Goal: Obtain resource: Download file/media

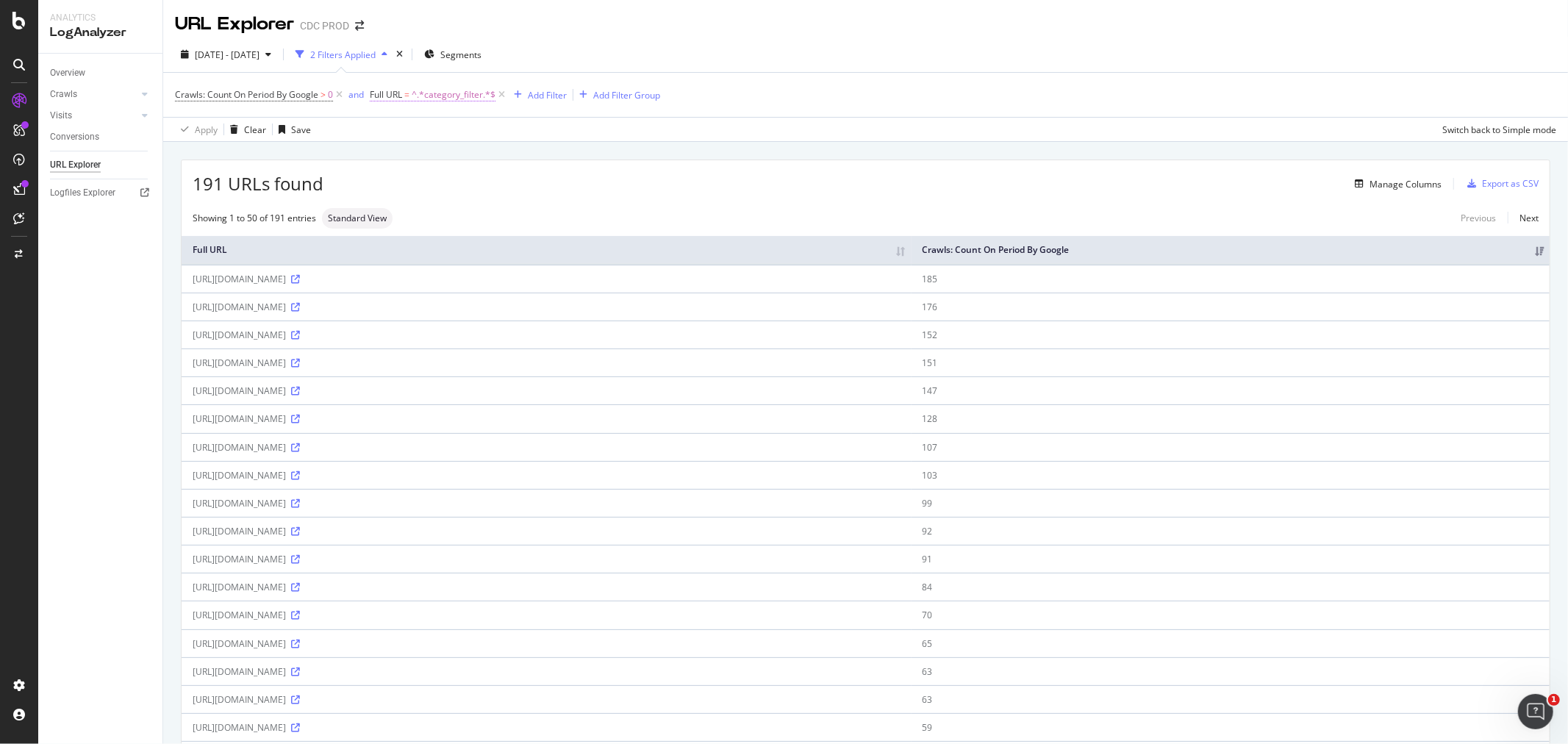
click at [433, 92] on span "^.*category_filter.*$" at bounding box center [453, 95] width 84 height 20
click at [461, 153] on input "category_filter" at bounding box center [453, 156] width 139 height 24
type input "="
click at [530, 187] on div "Apply" at bounding box center [533, 187] width 23 height 12
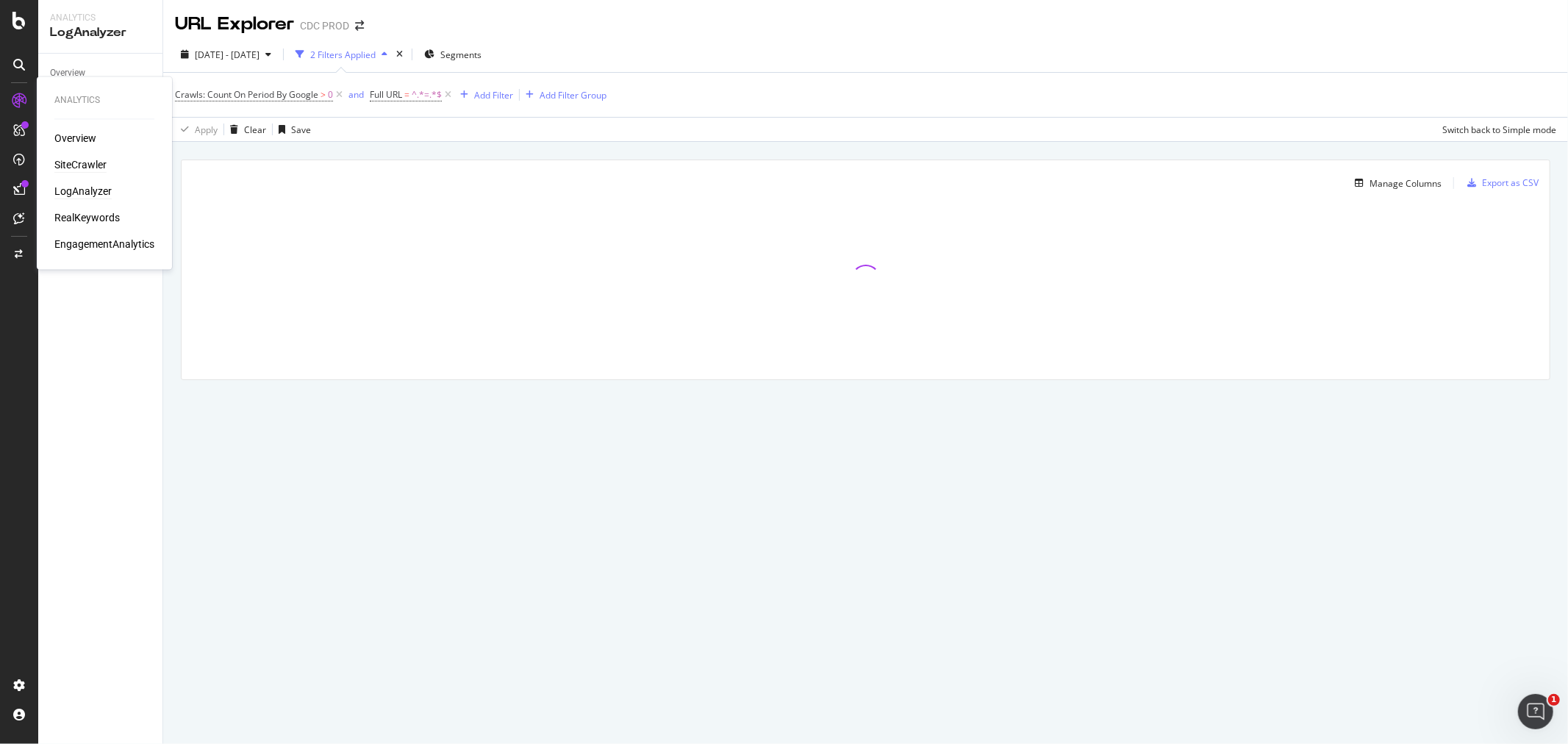
click at [85, 163] on div "SiteCrawler" at bounding box center [81, 166] width 52 height 15
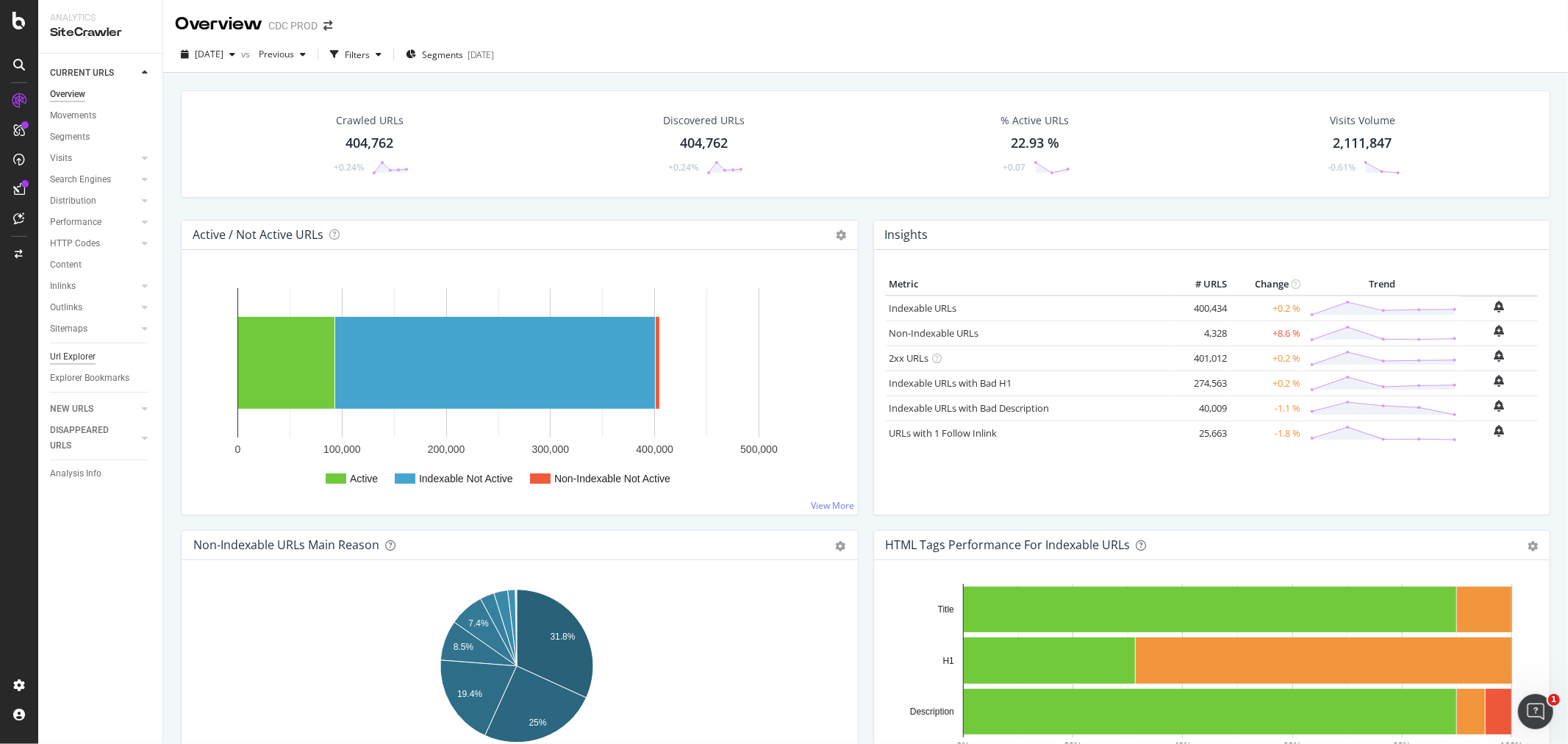
click at [76, 354] on div "Url Explorer" at bounding box center [73, 357] width 46 height 16
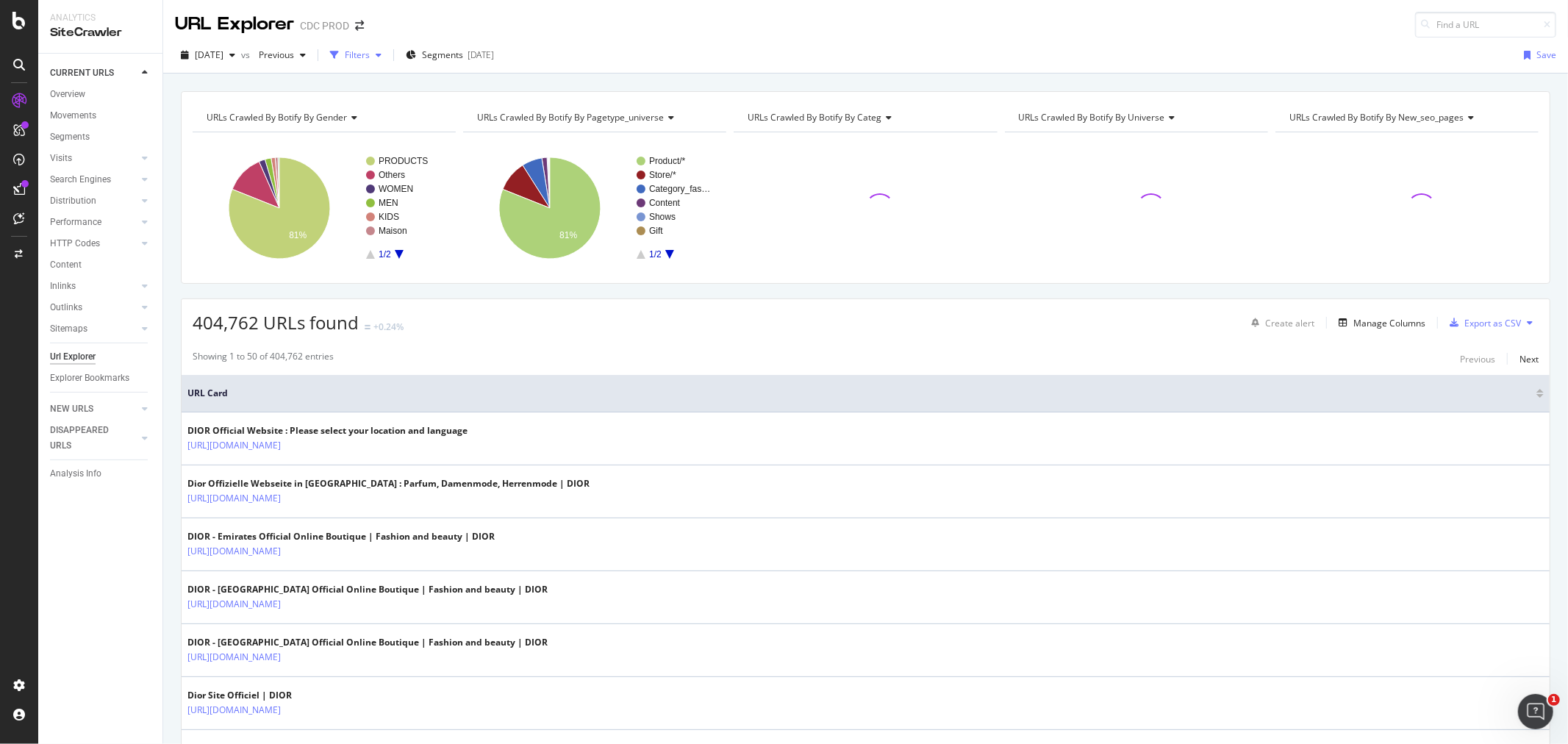
click at [370, 52] on div "Filters" at bounding box center [357, 54] width 25 height 12
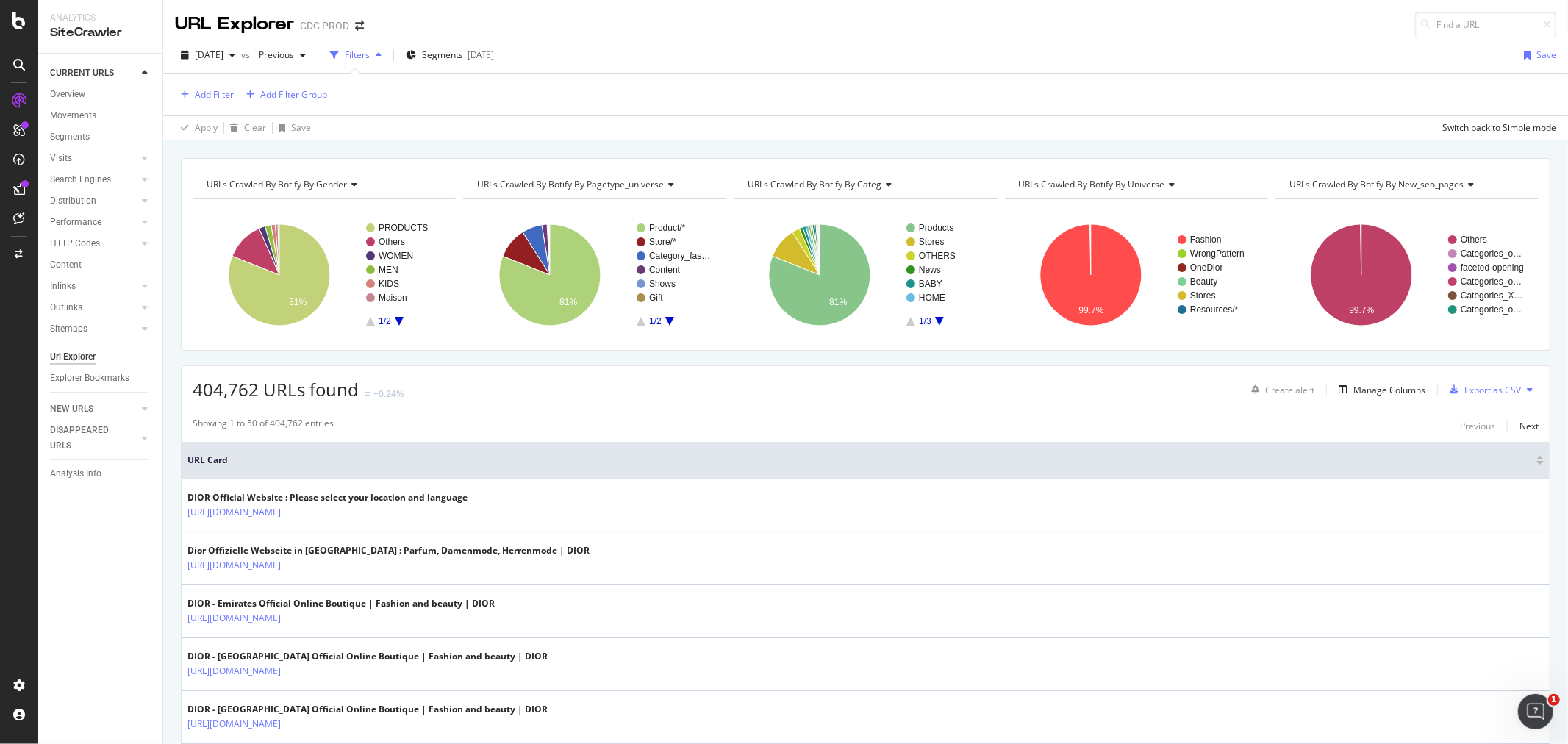
click at [213, 92] on div "Add Filter" at bounding box center [215, 94] width 39 height 12
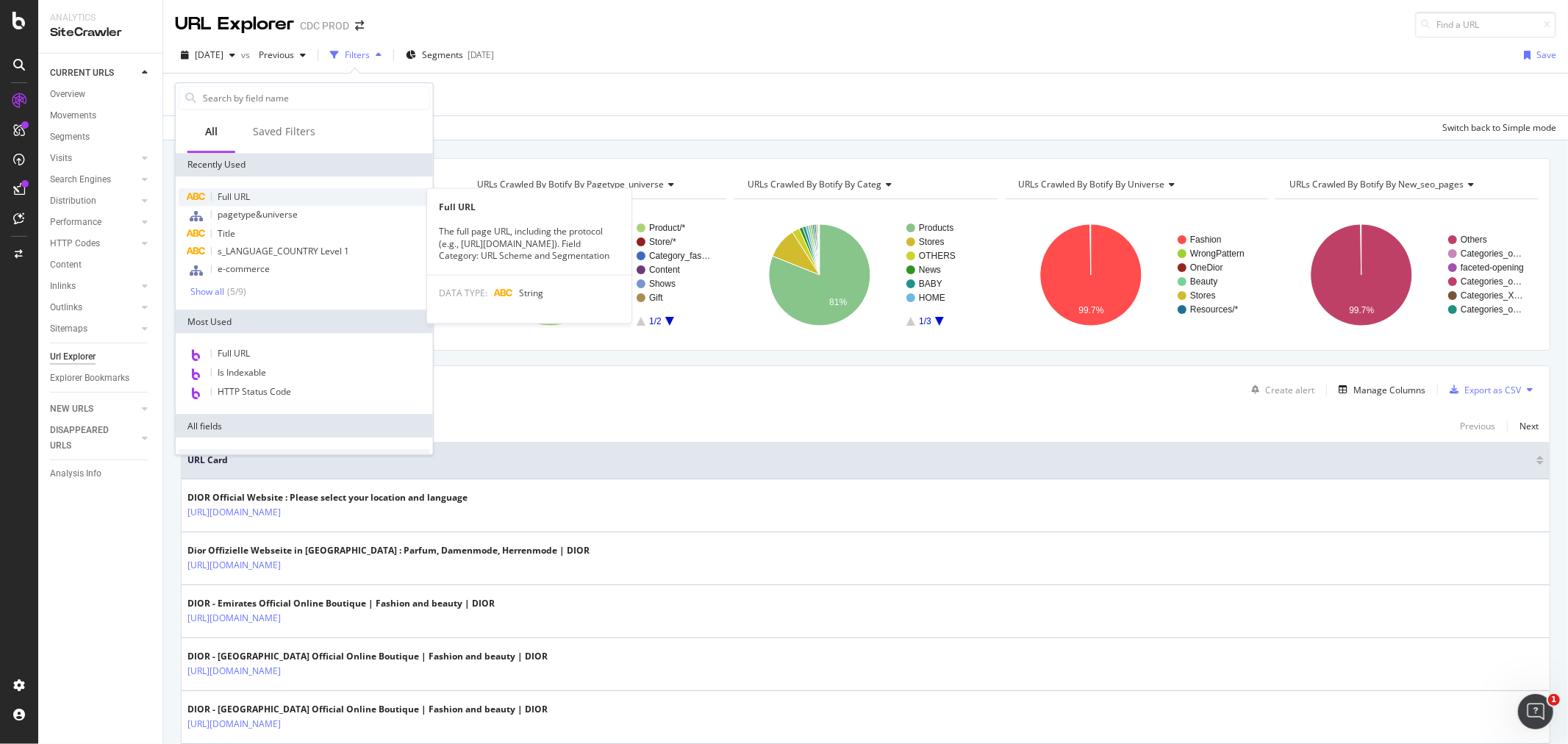
click at [261, 198] on div "Full URL" at bounding box center [304, 198] width 251 height 18
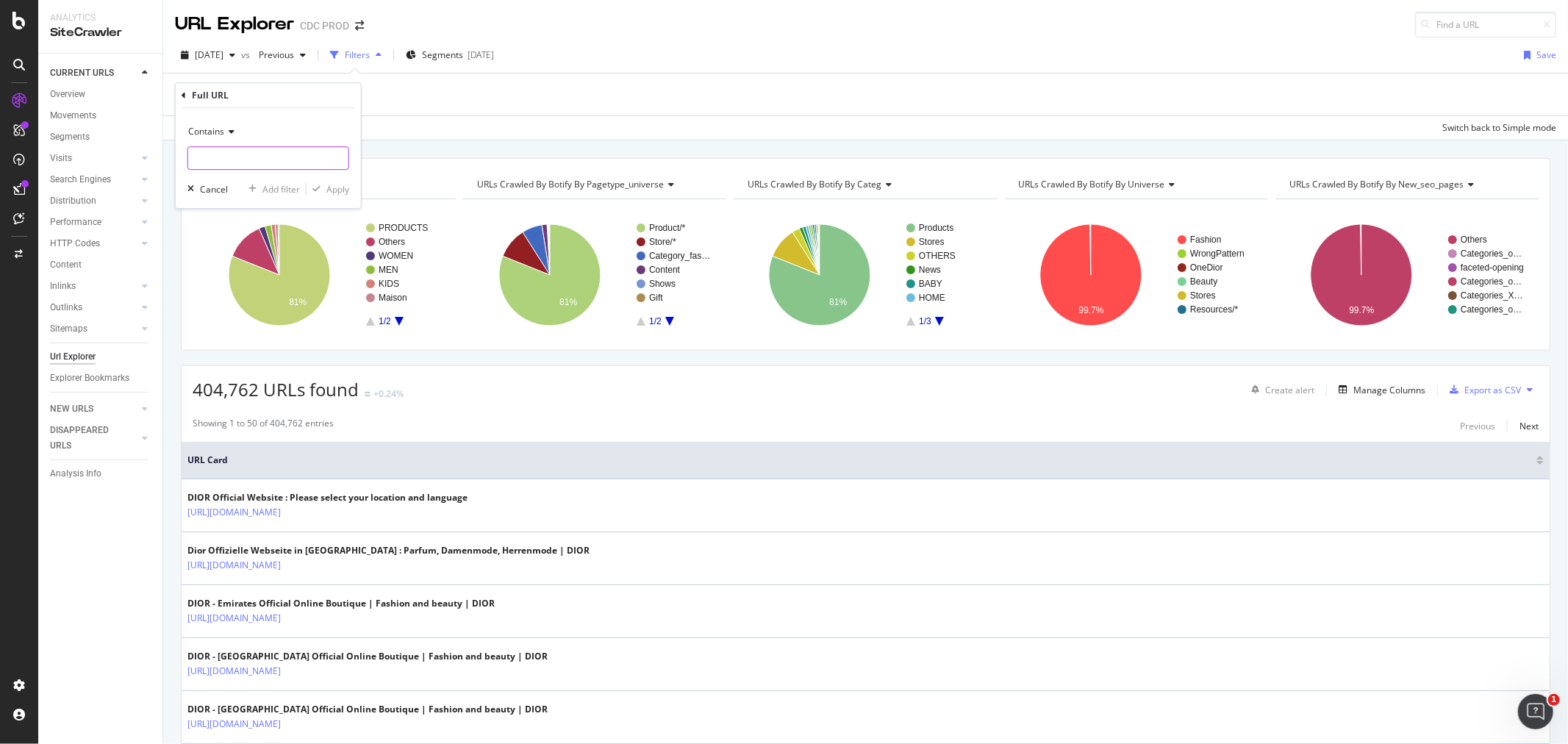
click at [236, 163] on input "text" at bounding box center [269, 158] width 160 height 24
click at [228, 137] on div "Contains" at bounding box center [269, 131] width 162 height 24
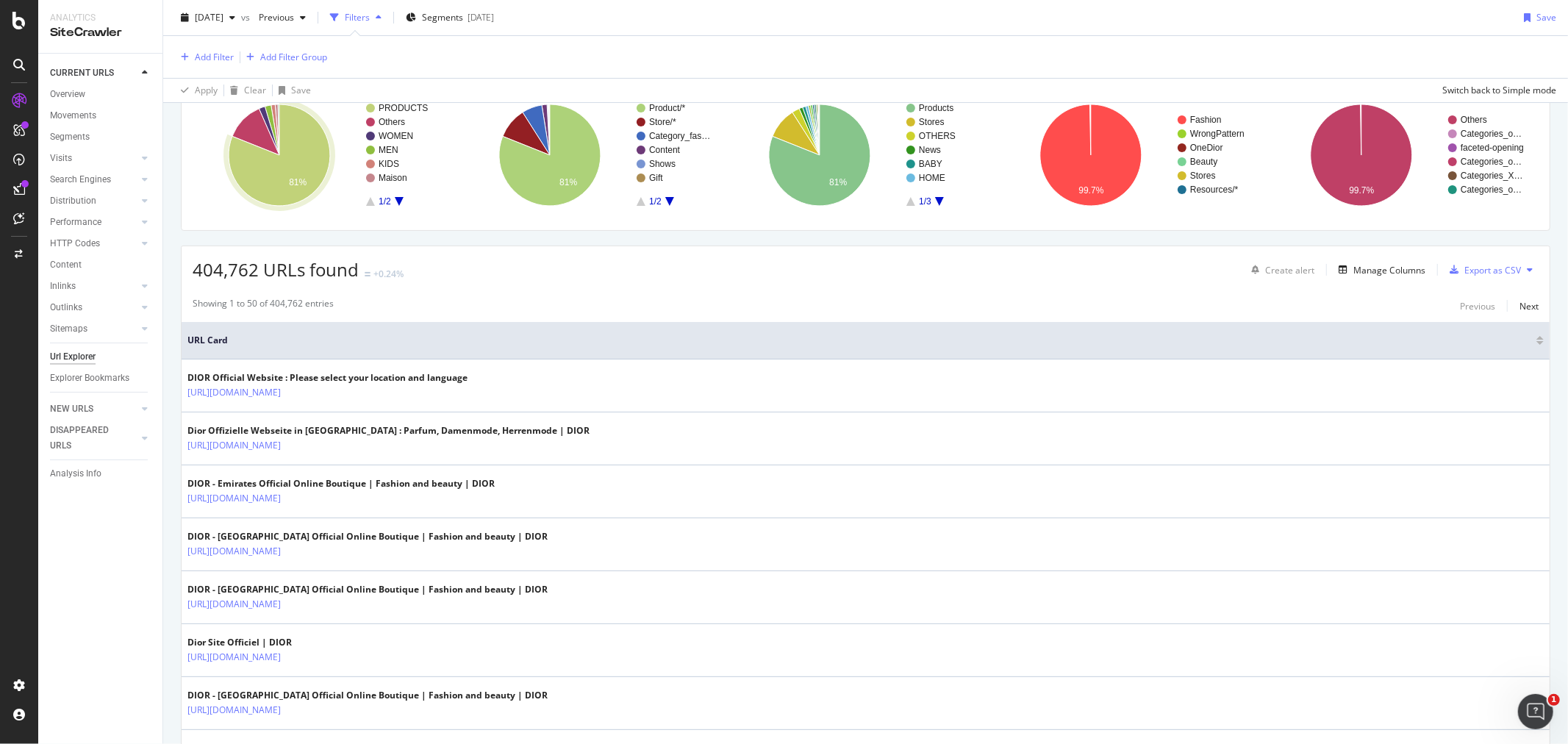
scroll to position [82, 0]
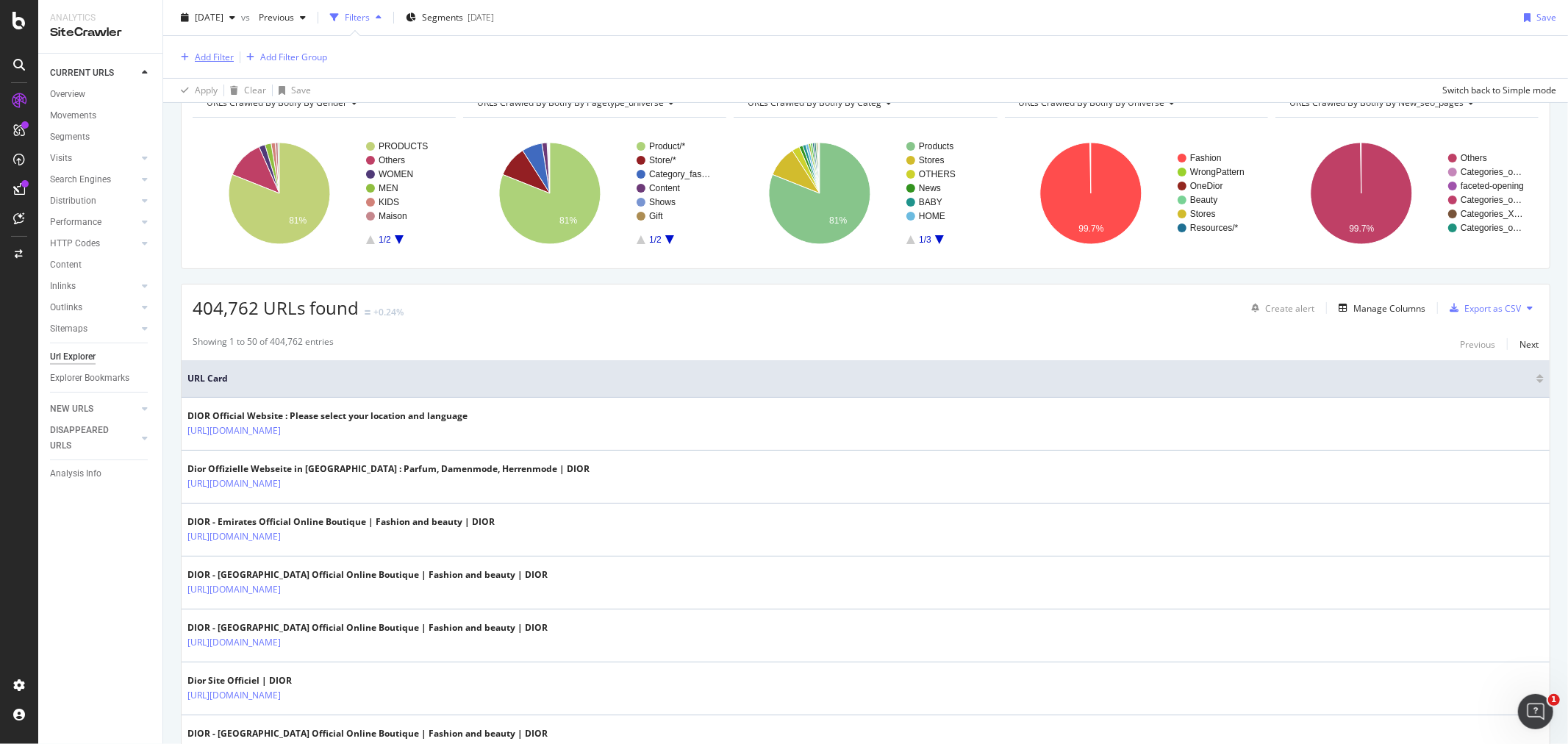
click at [202, 56] on div "Add Filter" at bounding box center [215, 56] width 39 height 12
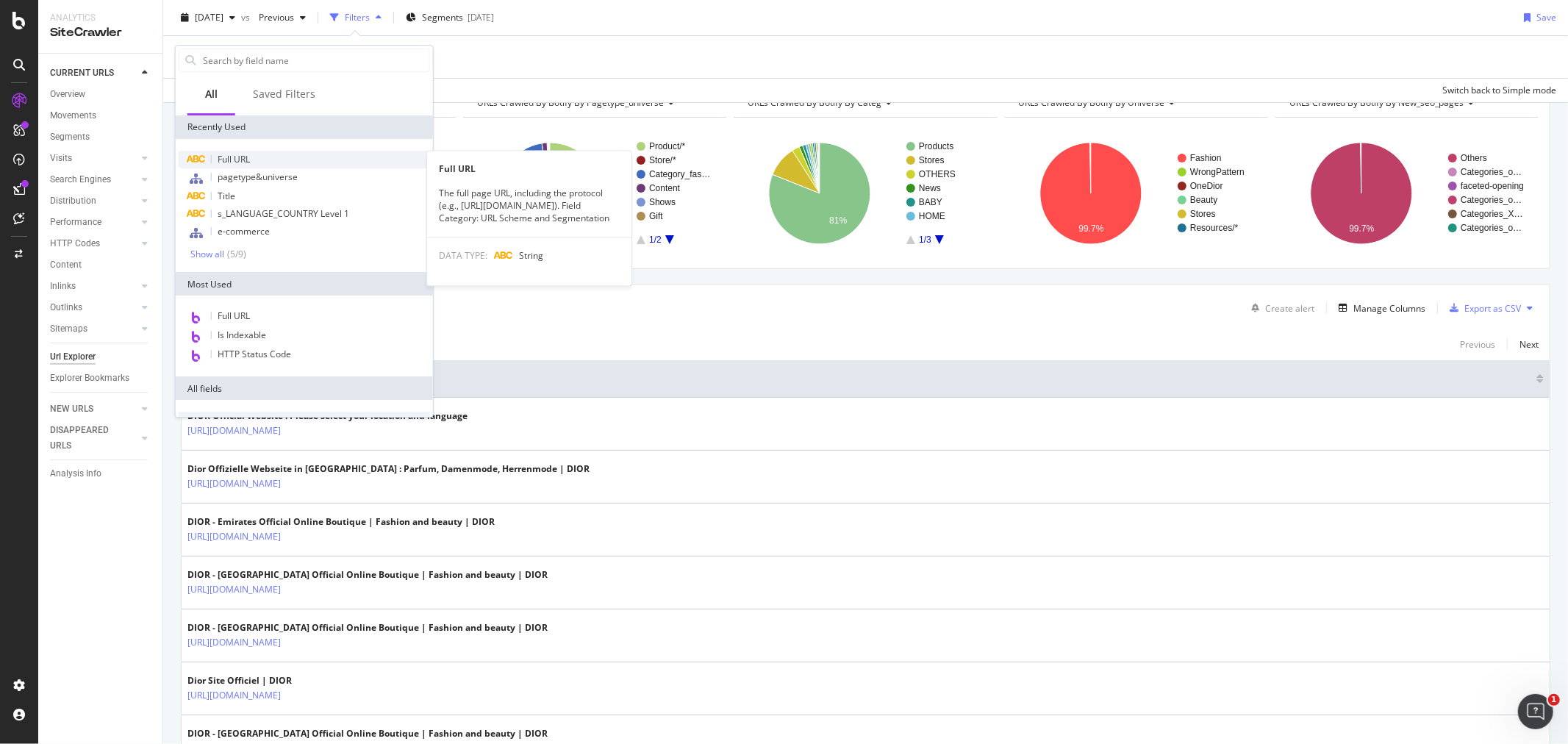
click at [255, 152] on div "Full URL" at bounding box center [304, 160] width 251 height 18
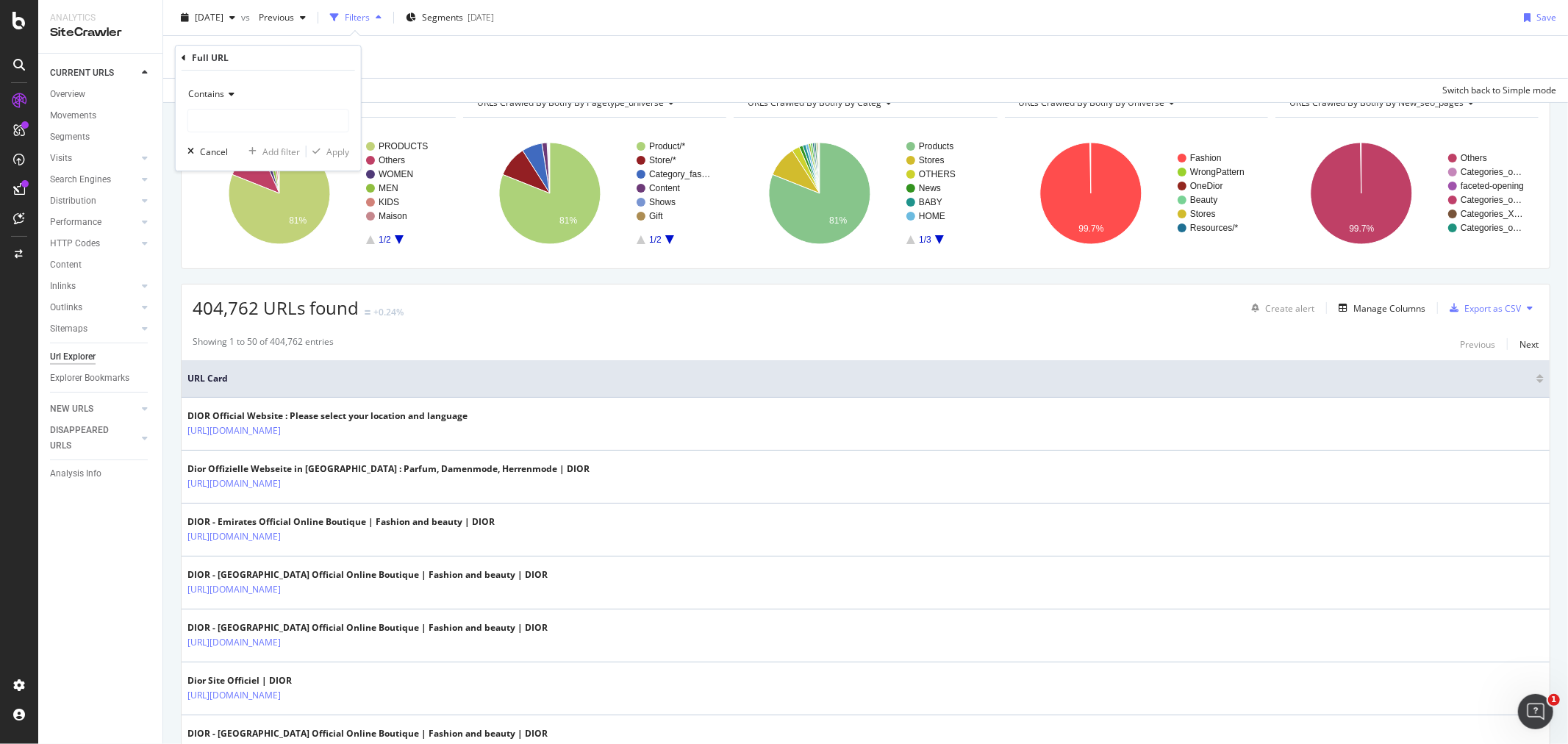
click at [222, 93] on span "Contains" at bounding box center [207, 93] width 36 height 12
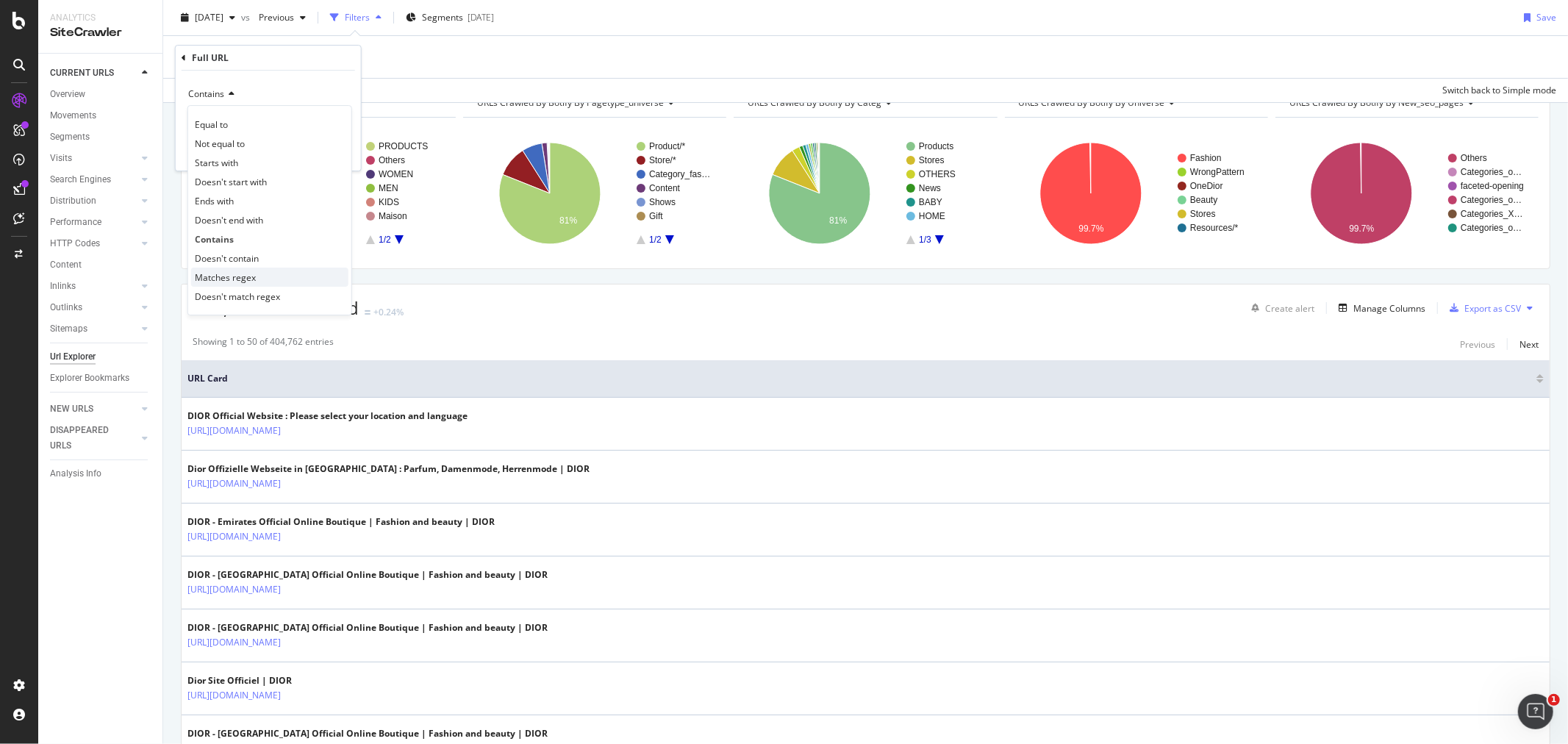
click at [268, 276] on div "Matches regex" at bounding box center [269, 277] width 158 height 19
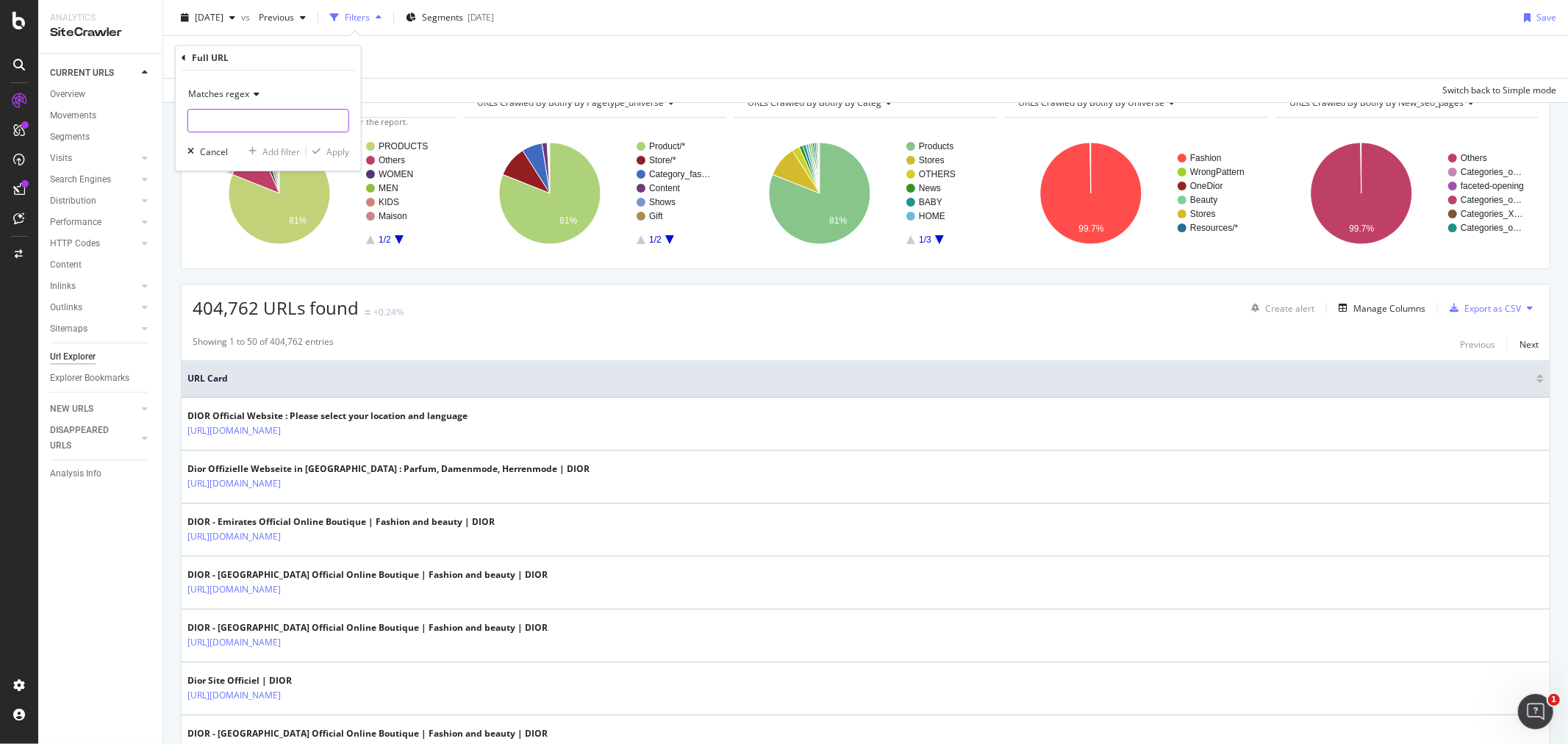
click at [252, 120] on input "text" at bounding box center [269, 120] width 160 height 24
type input "fr_be|fr_ch"
click at [329, 155] on div "Apply" at bounding box center [338, 151] width 23 height 12
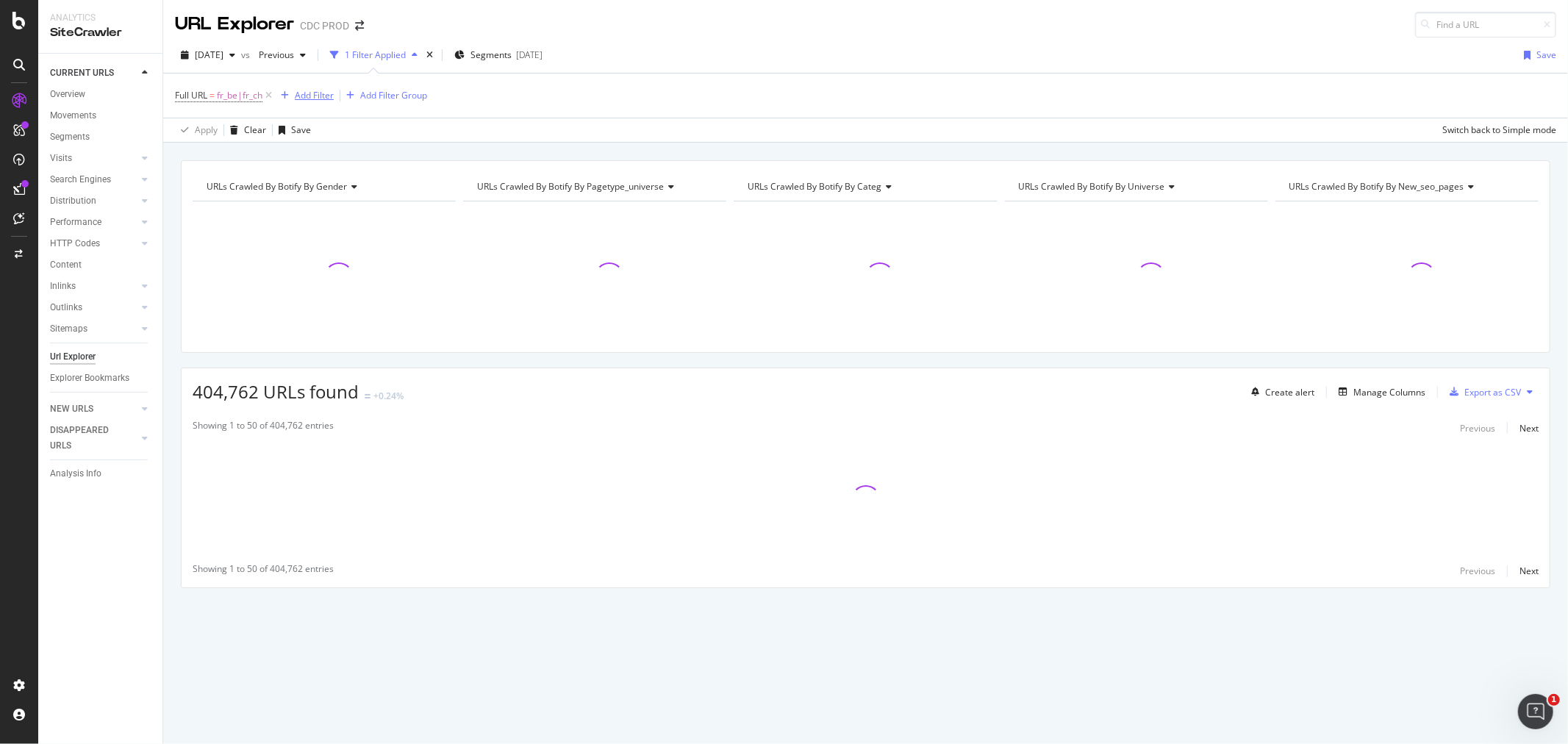
click at [317, 99] on div "Add Filter" at bounding box center [314, 95] width 39 height 12
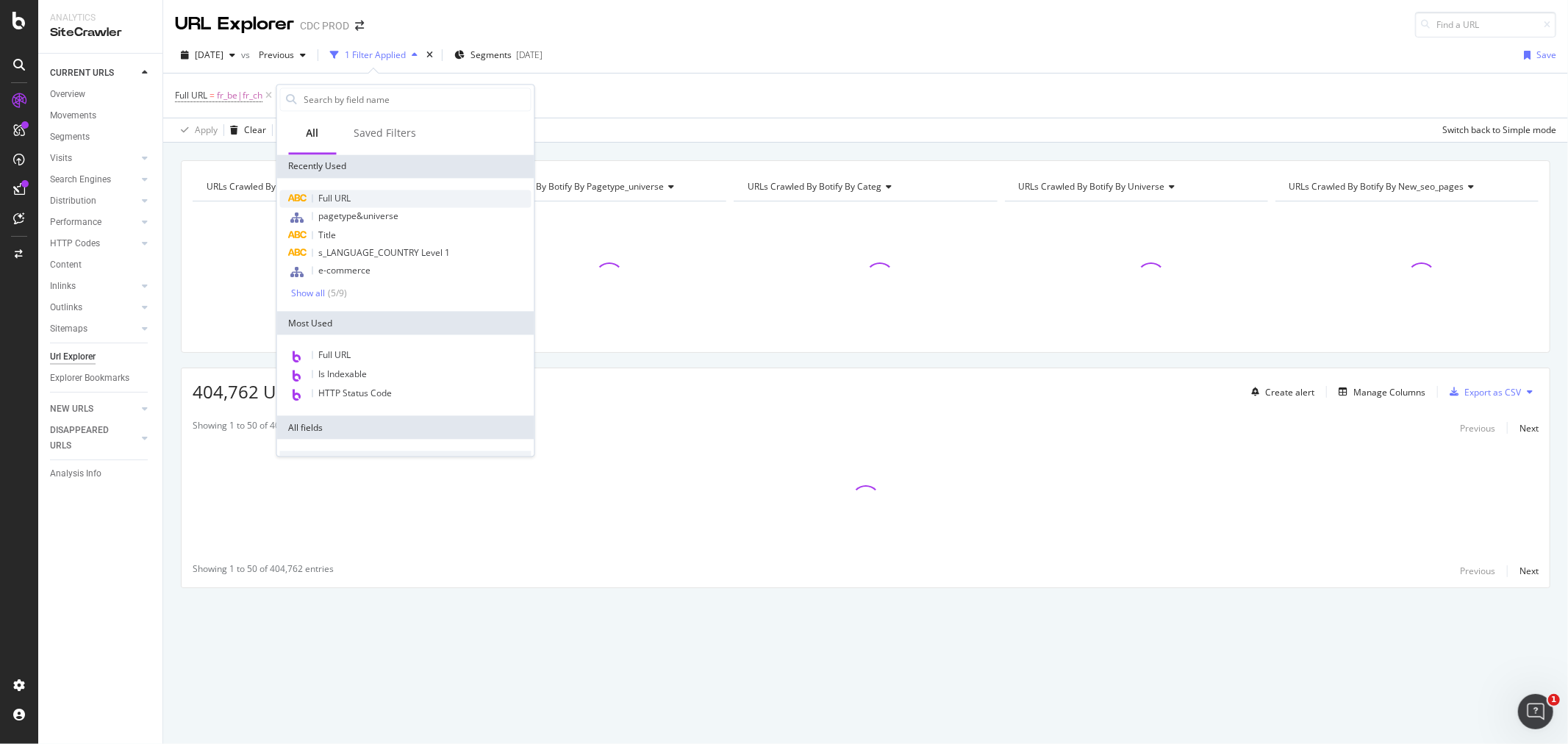
click at [364, 191] on div "Full URL" at bounding box center [406, 198] width 251 height 18
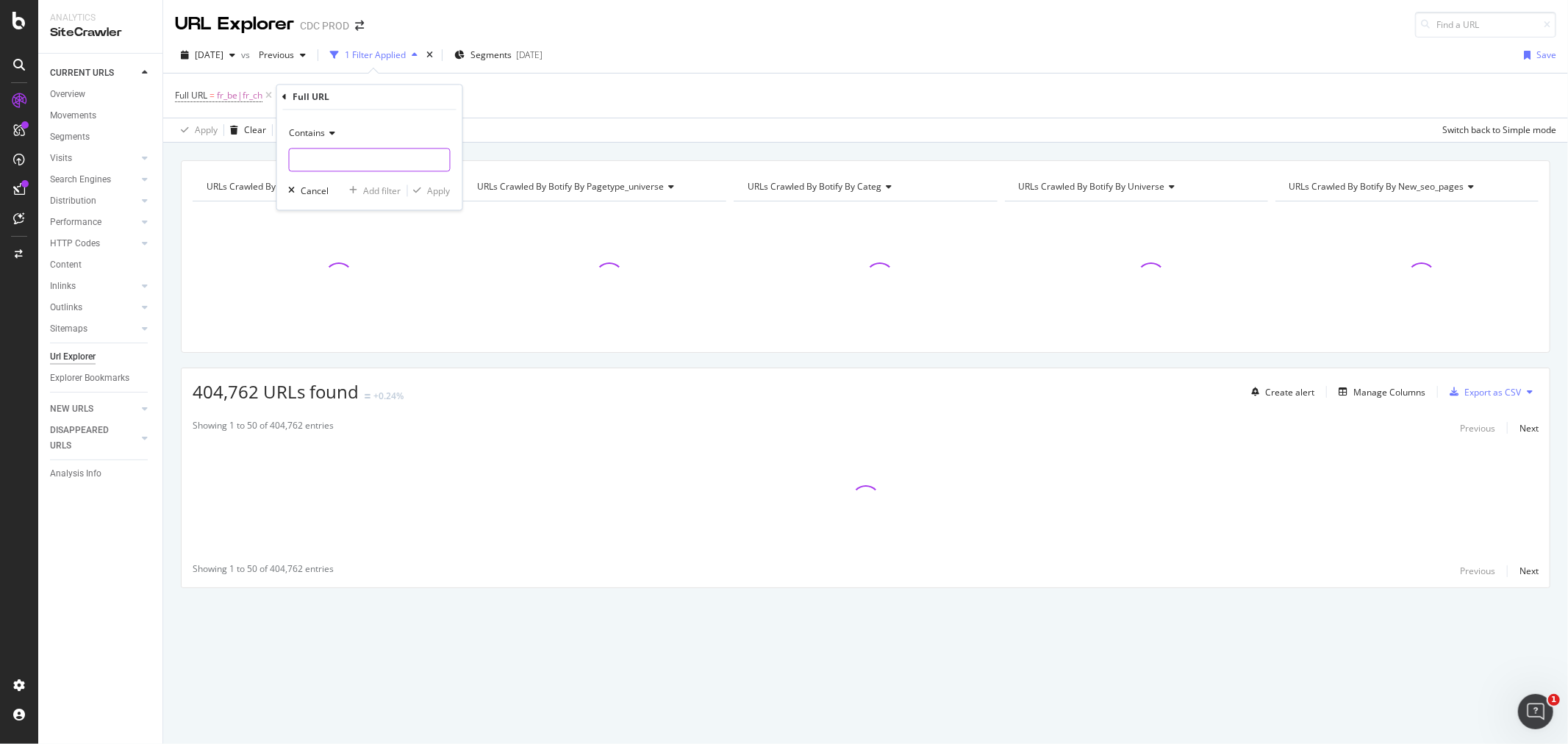
click at [347, 158] on input "text" at bounding box center [370, 160] width 160 height 24
type input "="
click at [433, 187] on div "Apply" at bounding box center [439, 190] width 23 height 12
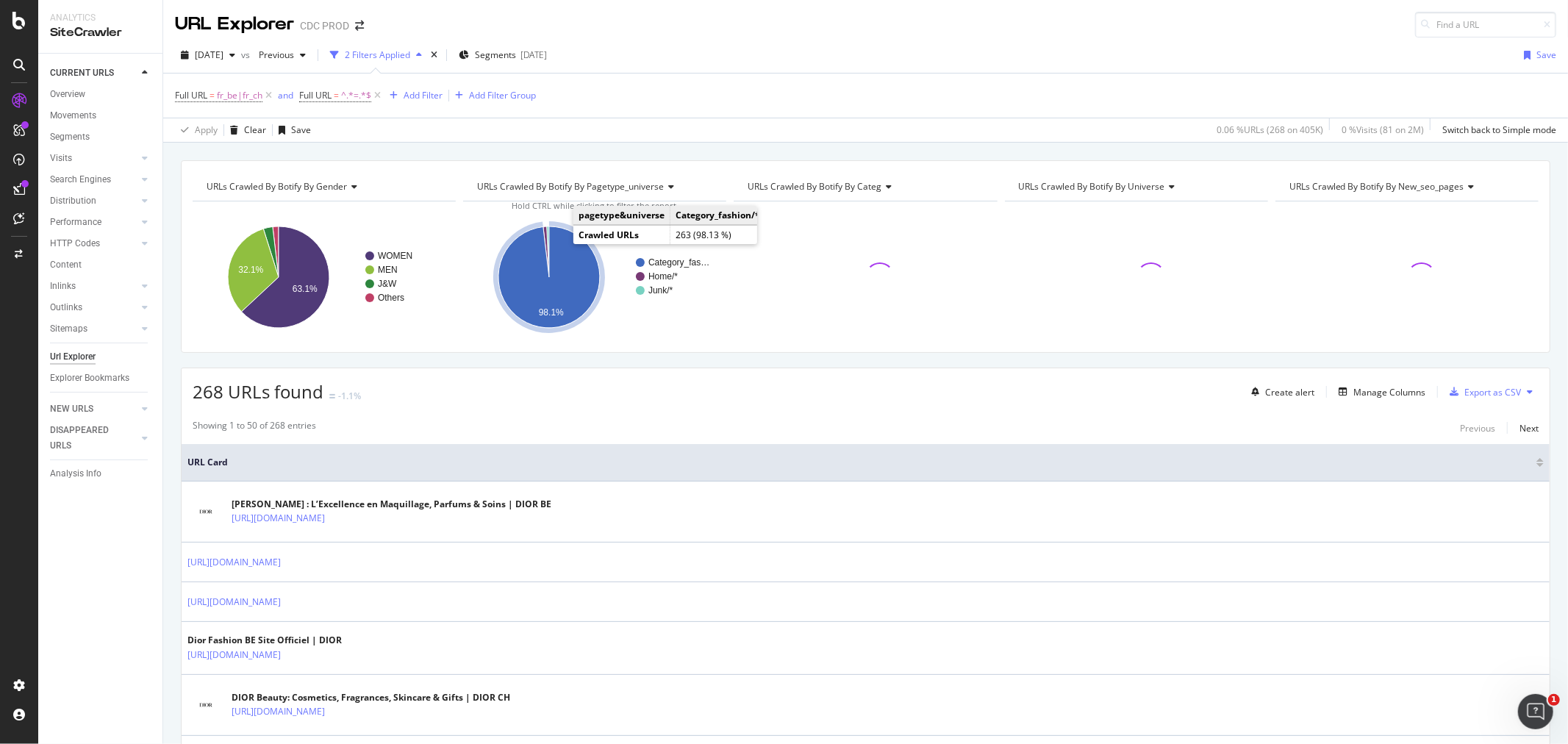
click at [563, 265] on icon "A chart." at bounding box center [549, 277] width 101 height 101
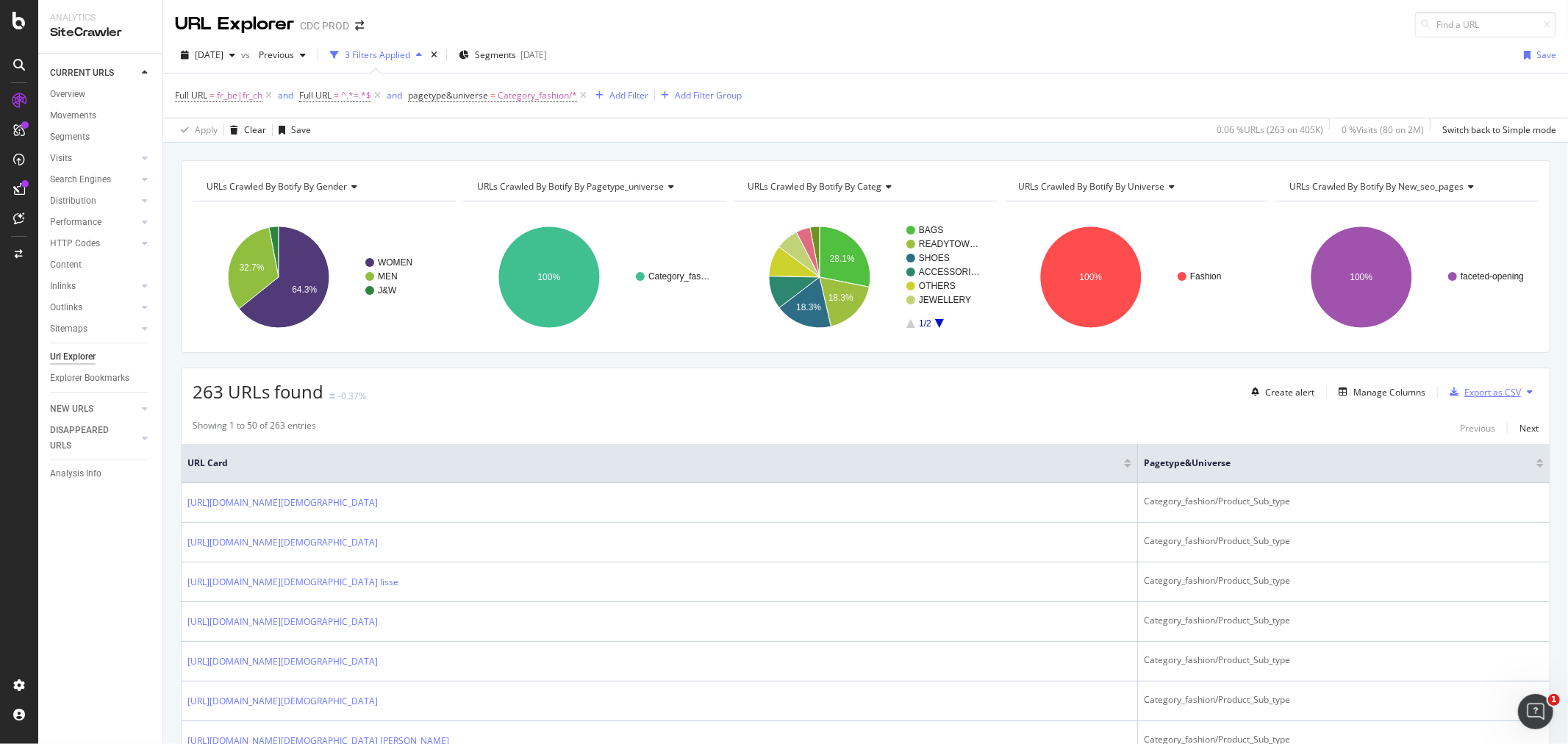
click at [1465, 394] on div "Export as CSV" at bounding box center [1492, 392] width 56 height 12
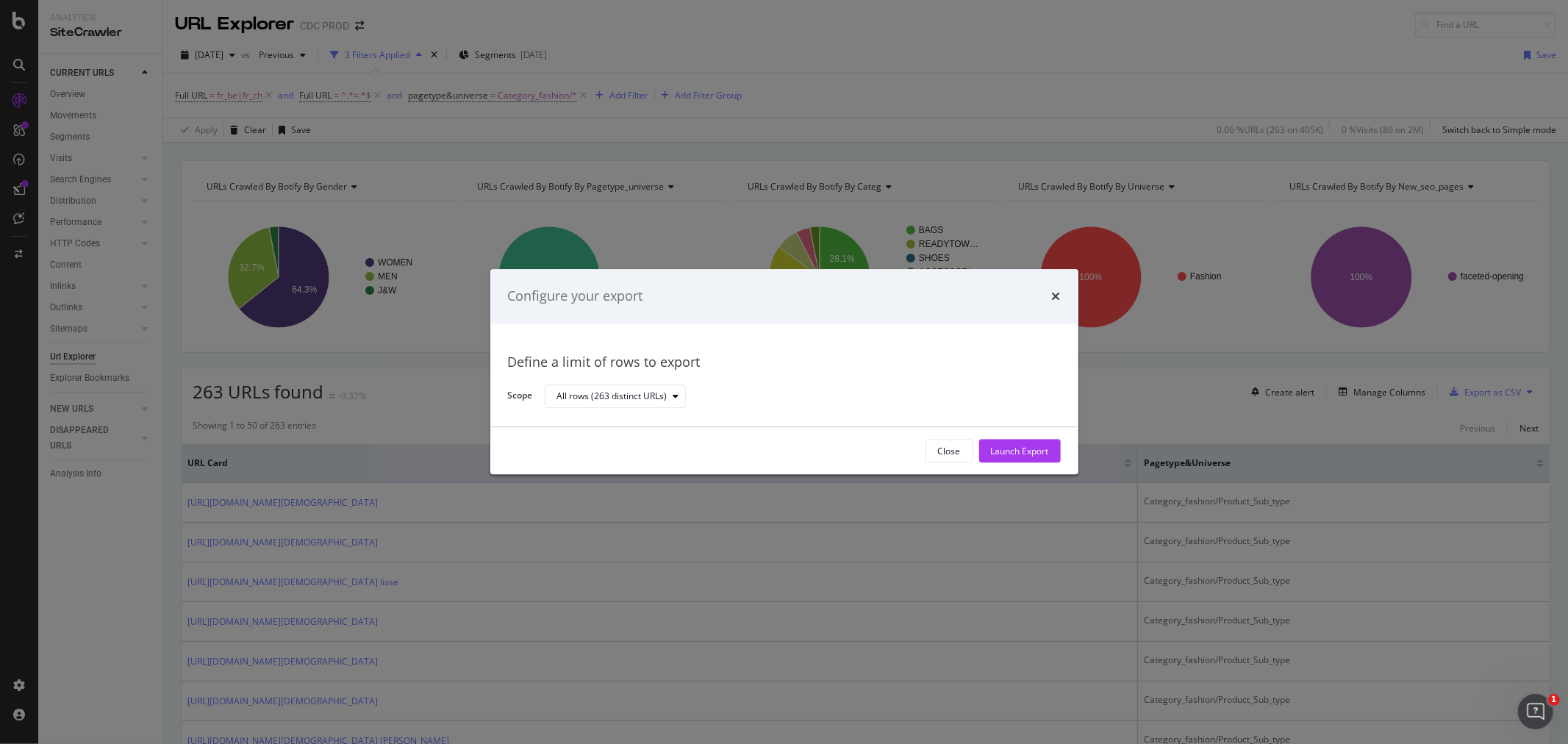
click at [398, 387] on div "Configure your export Define a limit of rows to export Scope All rows (263 dist…" at bounding box center [784, 372] width 1568 height 744
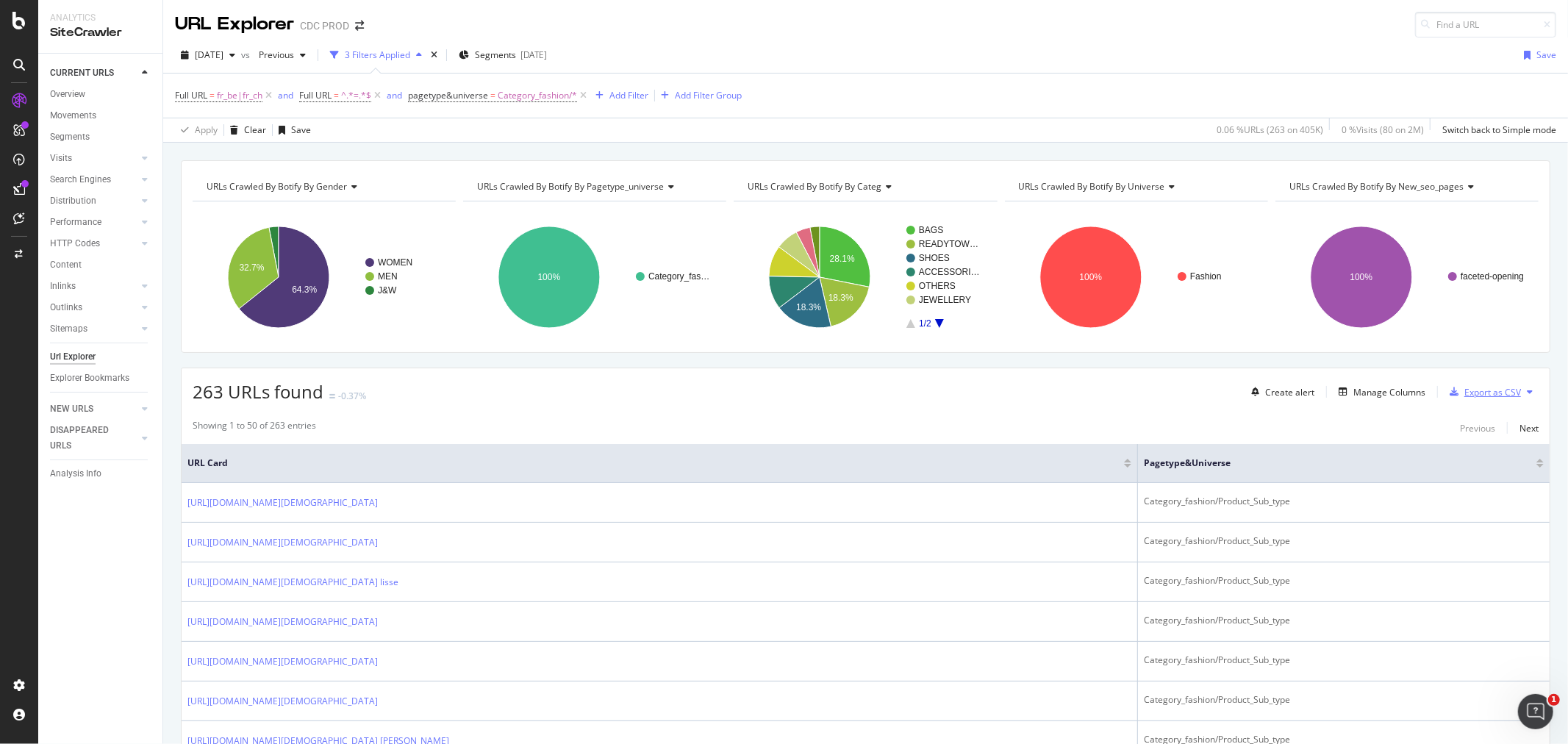
click at [1471, 393] on div "Export as CSV" at bounding box center [1492, 392] width 56 height 12
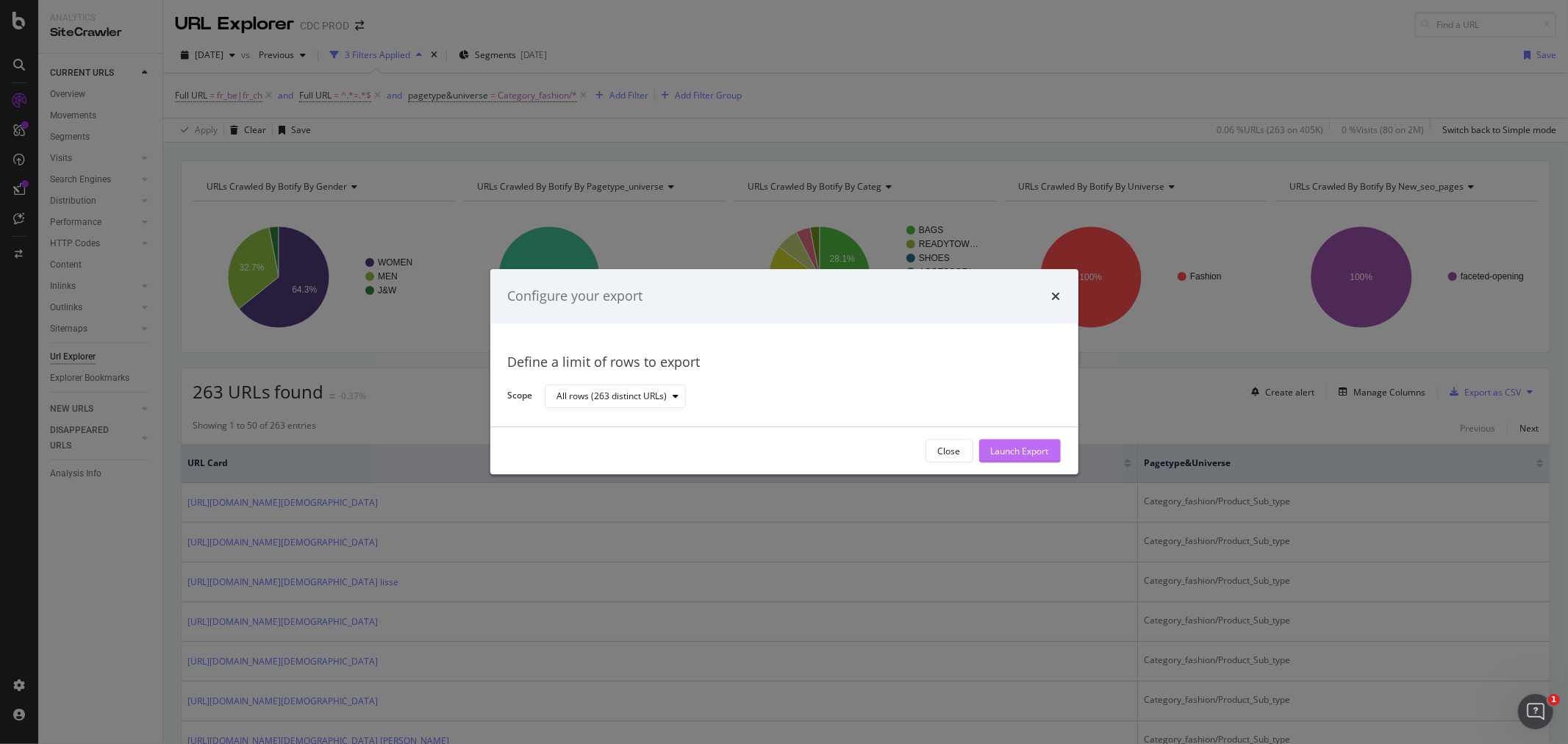
click at [991, 446] on div "Launch Export" at bounding box center [1019, 451] width 58 height 12
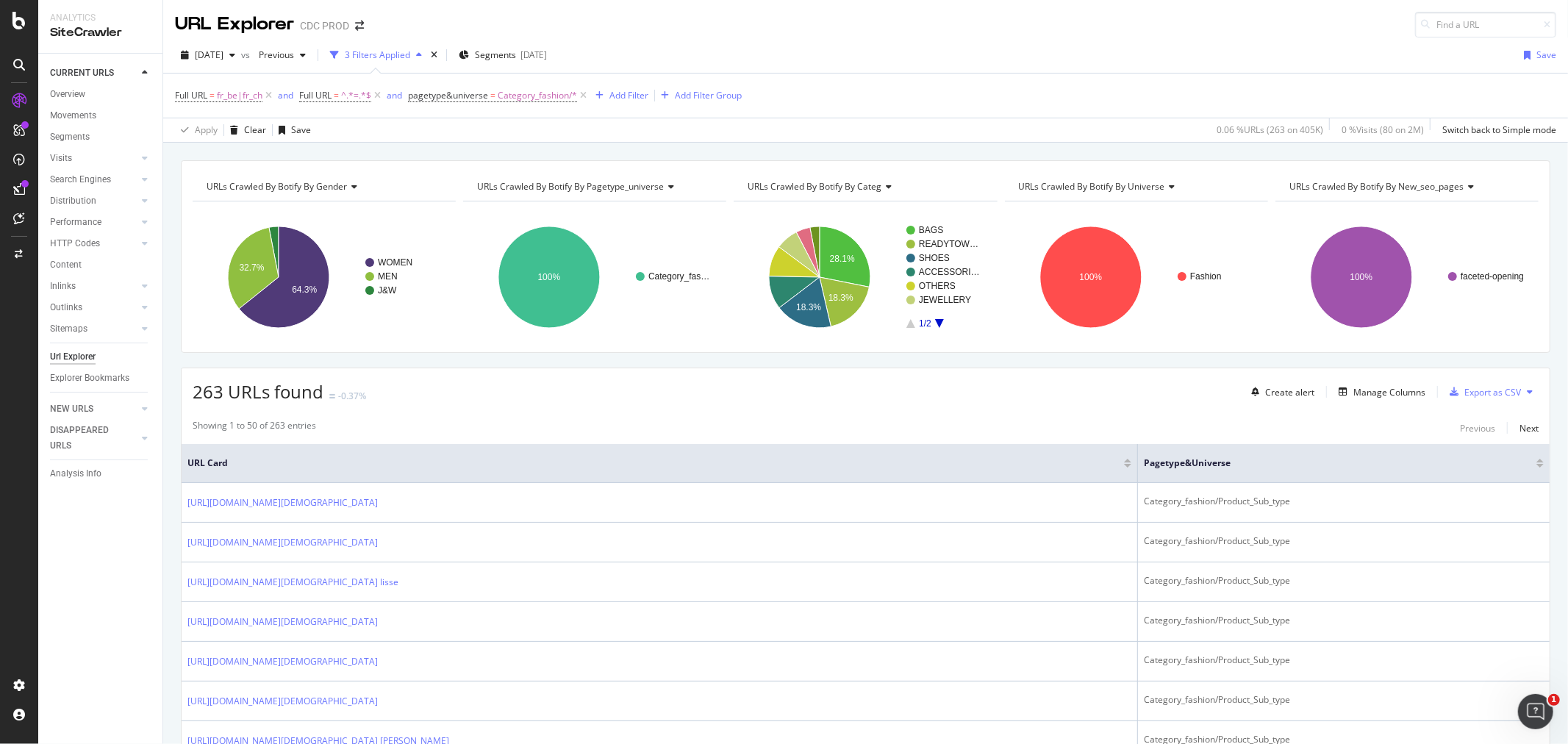
click at [719, 422] on div "Showing 1 to 50 of 263 entries Previous Next" at bounding box center [865, 428] width 1368 height 18
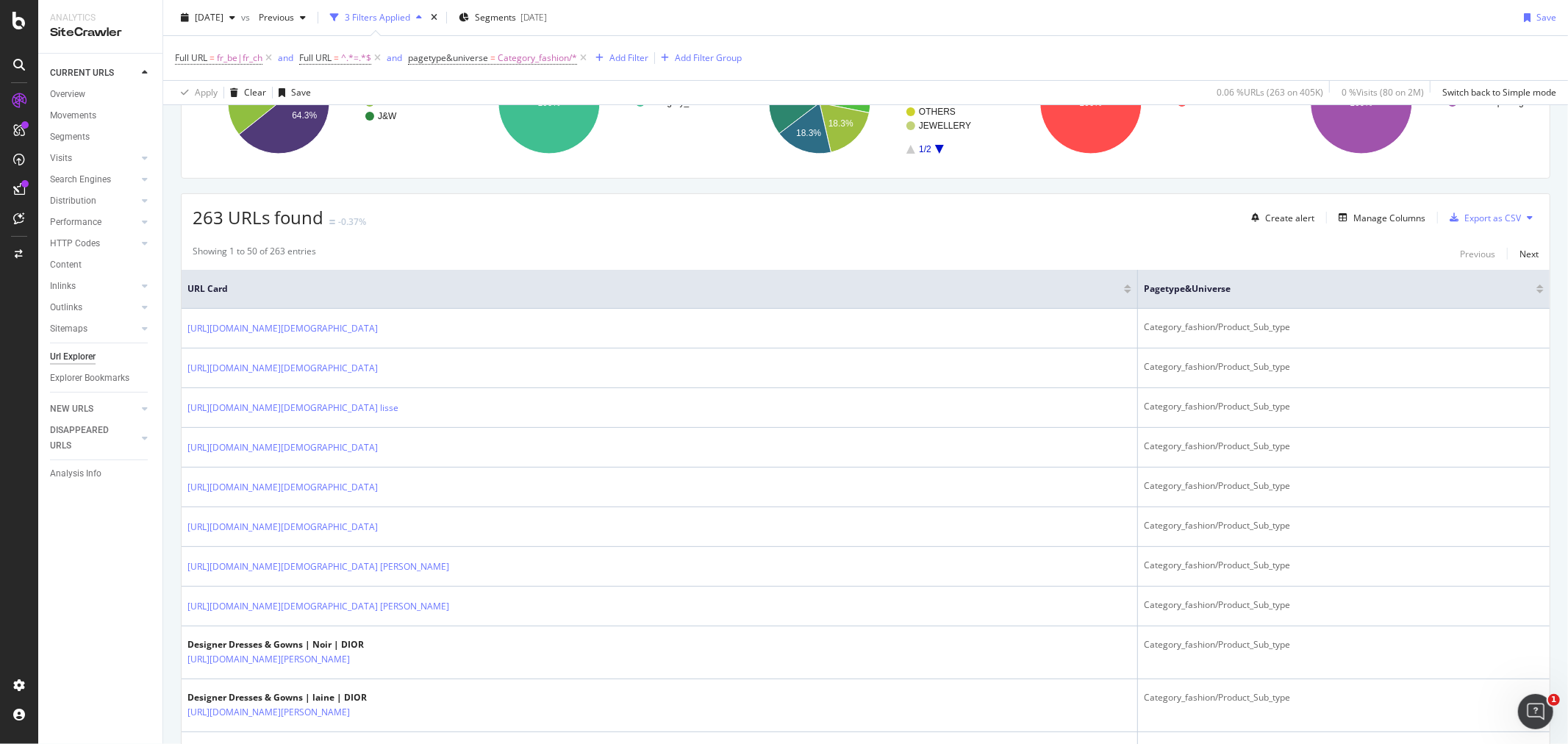
scroll to position [163, 0]
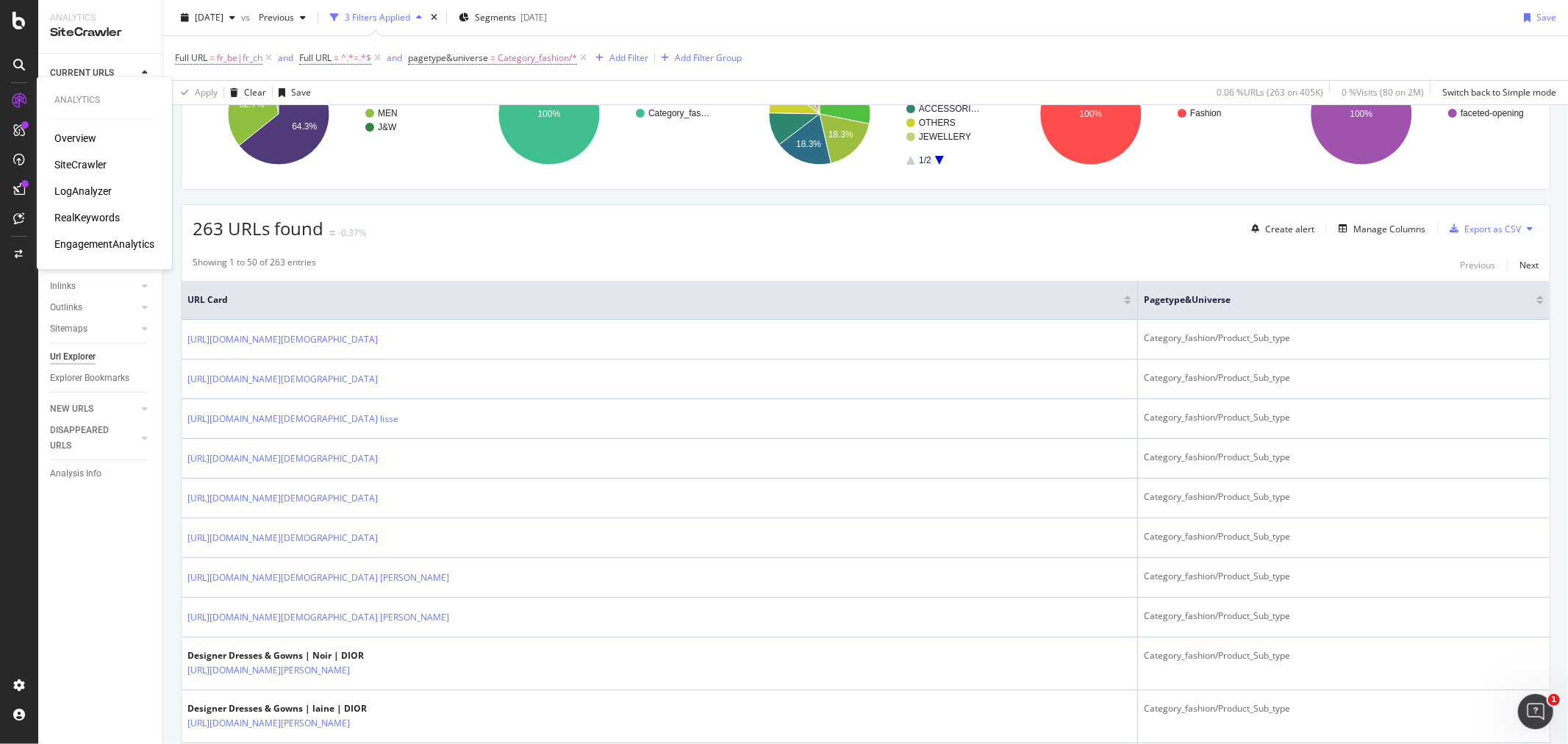
click at [71, 192] on div "LogAnalyzer" at bounding box center [83, 192] width 57 height 15
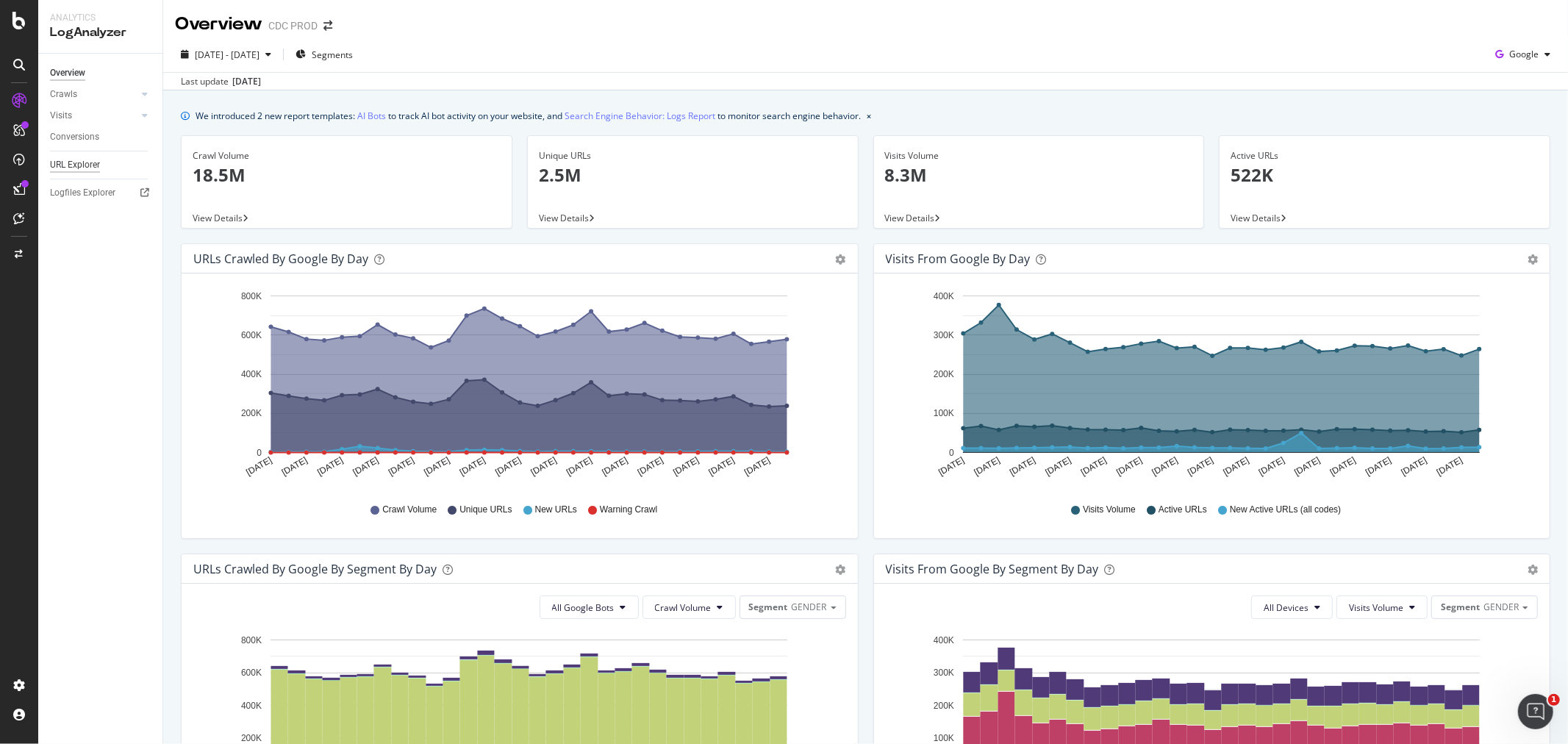
click at [69, 172] on div "URL Explorer" at bounding box center [74, 165] width 50 height 16
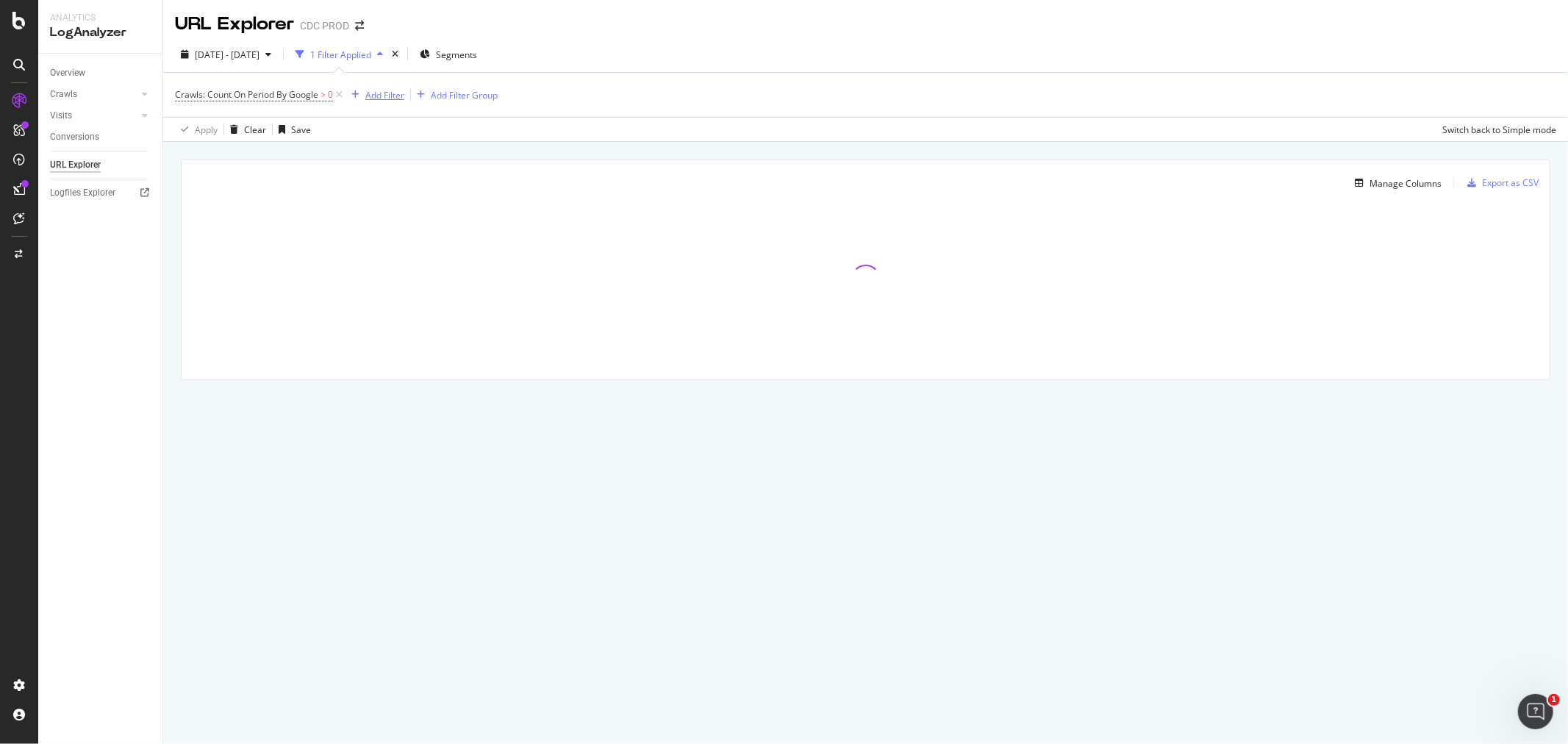
click at [364, 100] on div "button" at bounding box center [355, 95] width 20 height 9
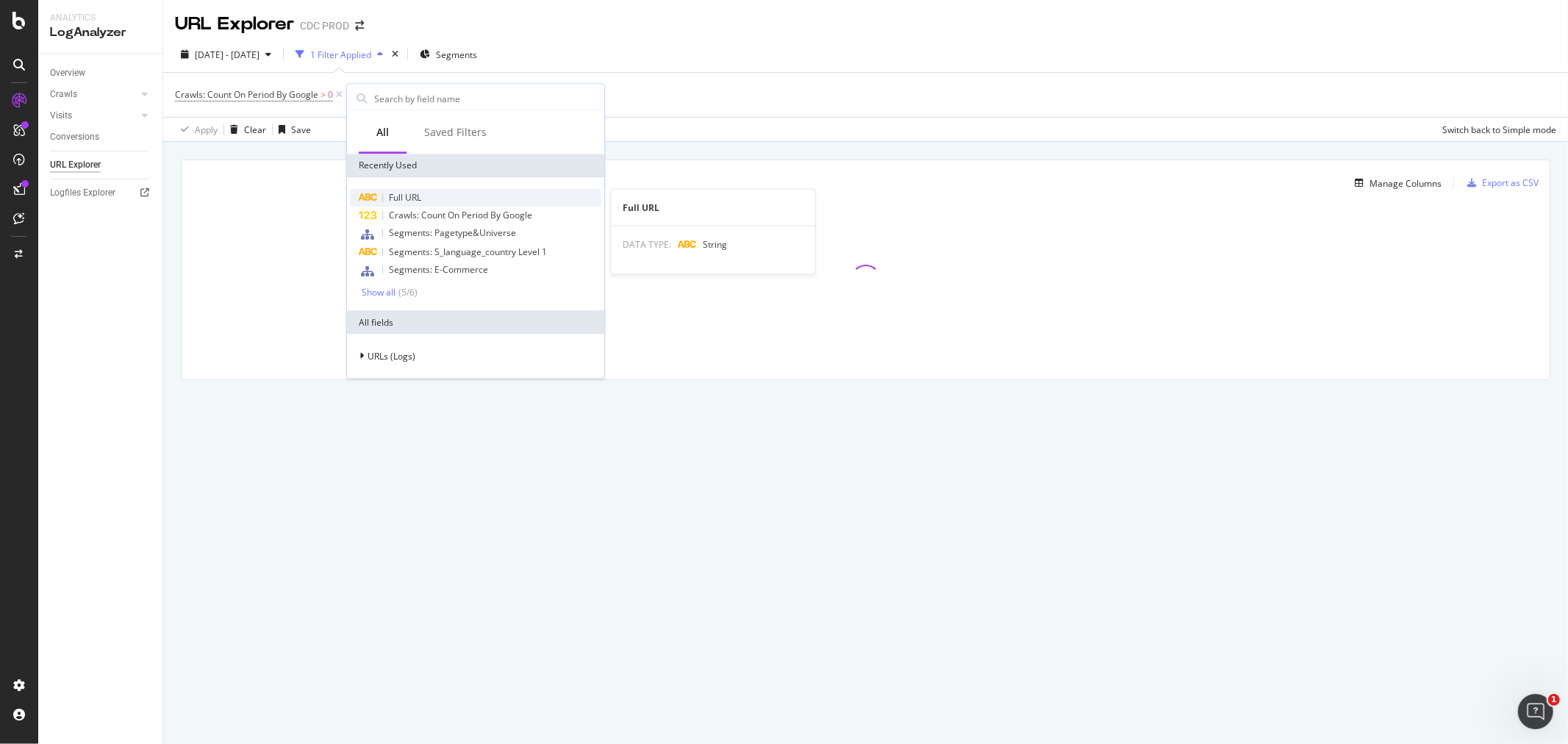
click at [424, 200] on div "Full URL" at bounding box center [476, 198] width 251 height 18
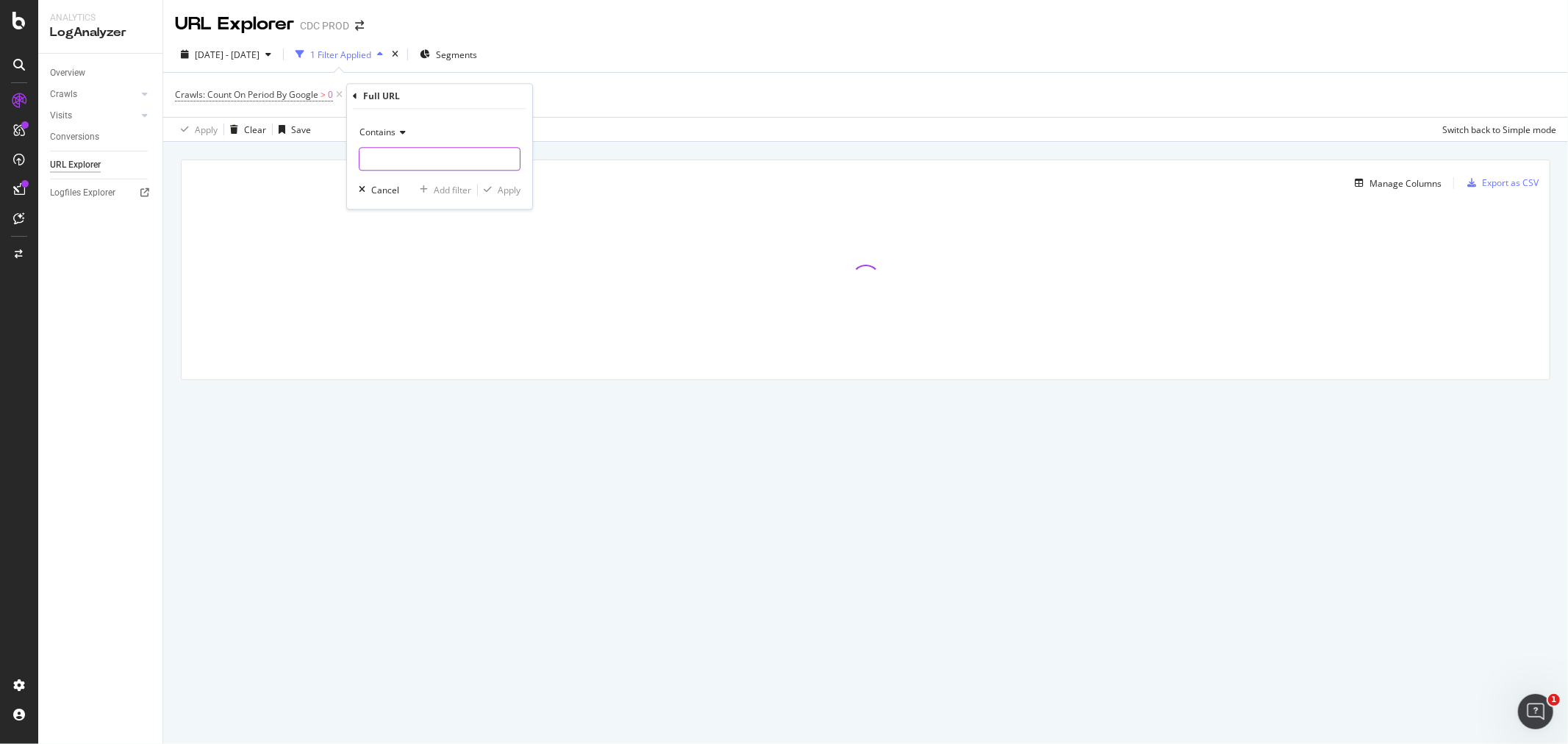
click at [411, 153] on input "text" at bounding box center [439, 158] width 160 height 24
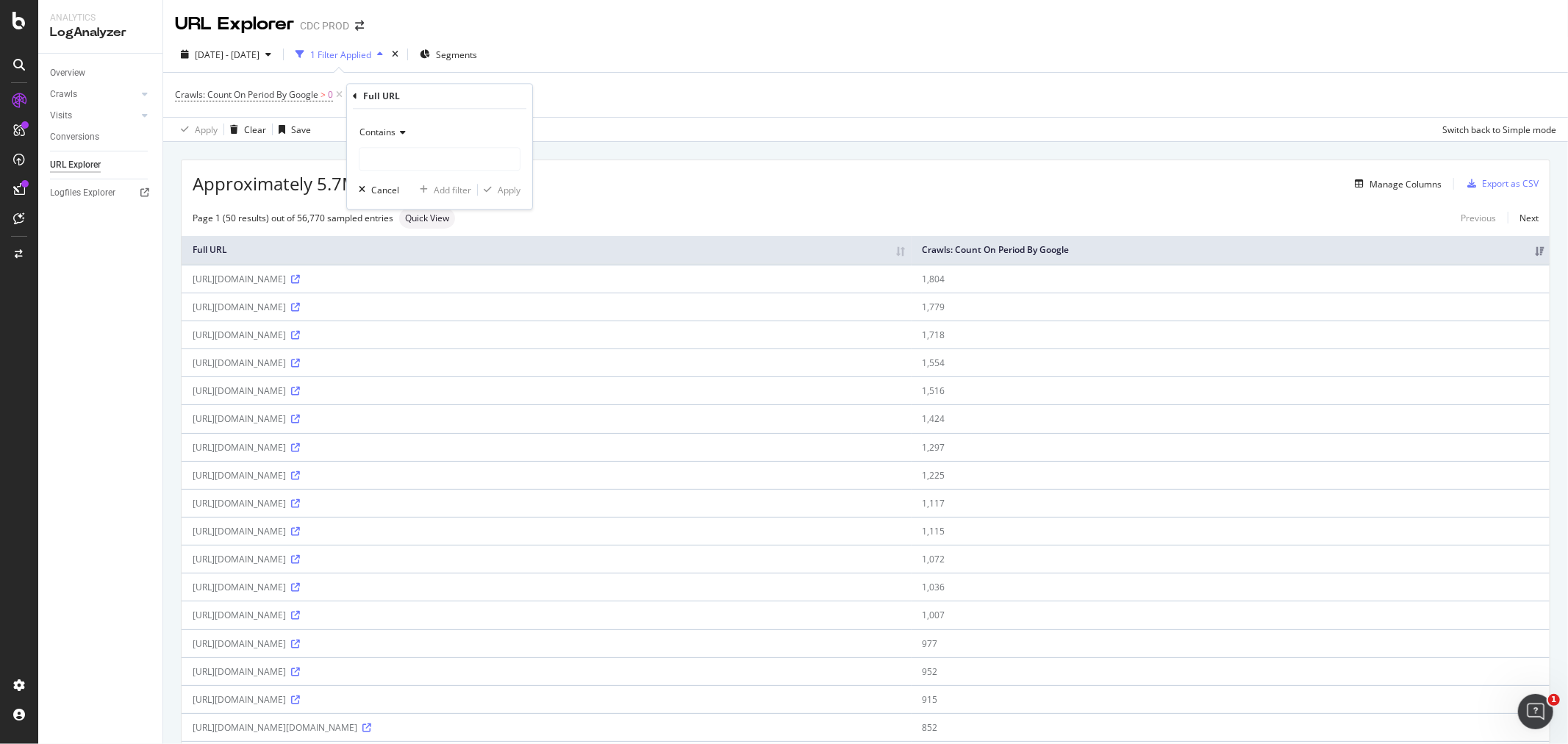
click at [393, 136] on span "Contains" at bounding box center [377, 131] width 36 height 12
click at [421, 318] on span "Matches regex" at bounding box center [397, 315] width 61 height 12
click at [437, 152] on input "text" at bounding box center [439, 158] width 160 height 24
click at [396, 162] on input "fr_be|fb_ch" at bounding box center [429, 158] width 139 height 24
click at [438, 153] on input "fr_be|fr_ch" at bounding box center [429, 158] width 139 height 24
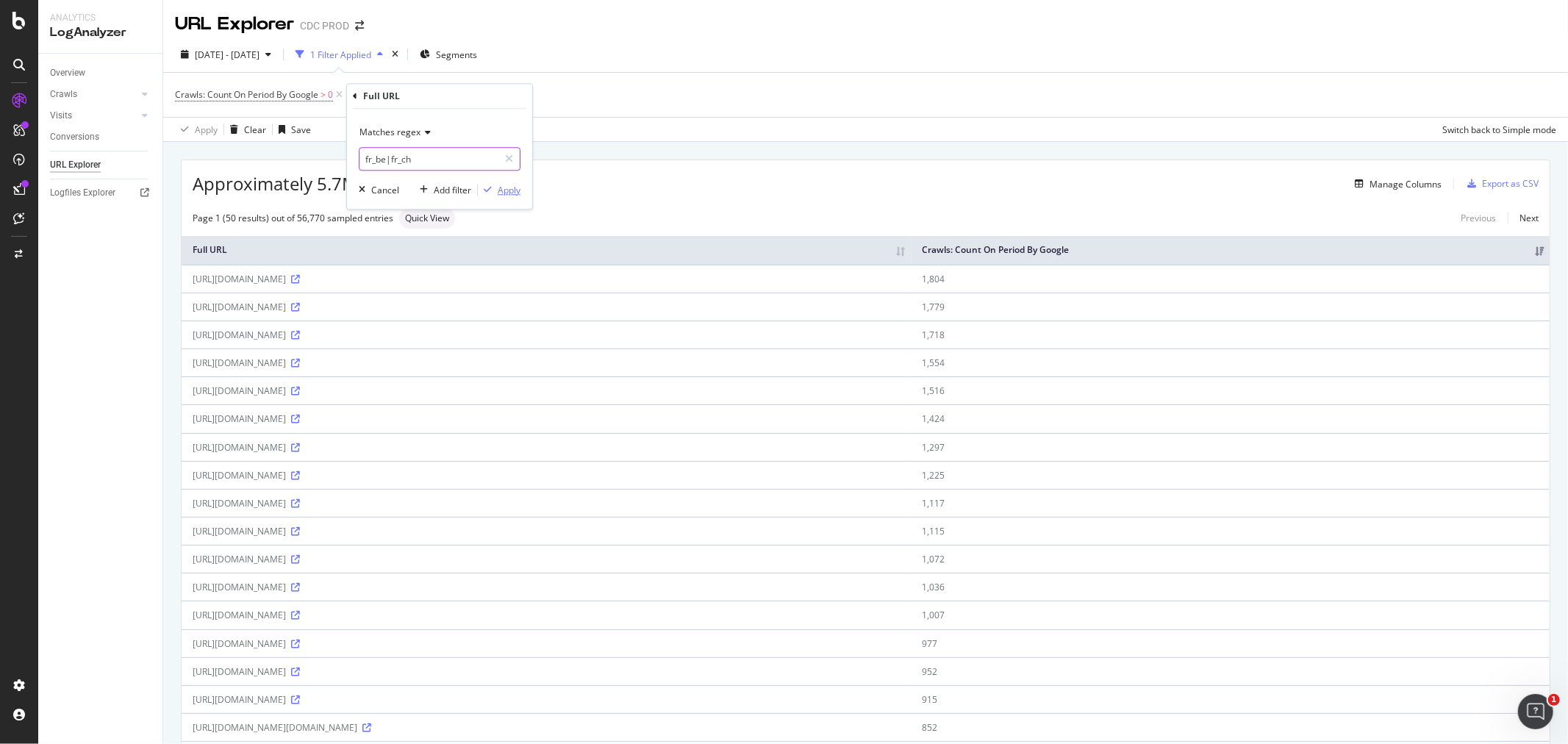
type input "fr_be|fr_ch"
click at [506, 194] on div "Apply" at bounding box center [509, 189] width 23 height 12
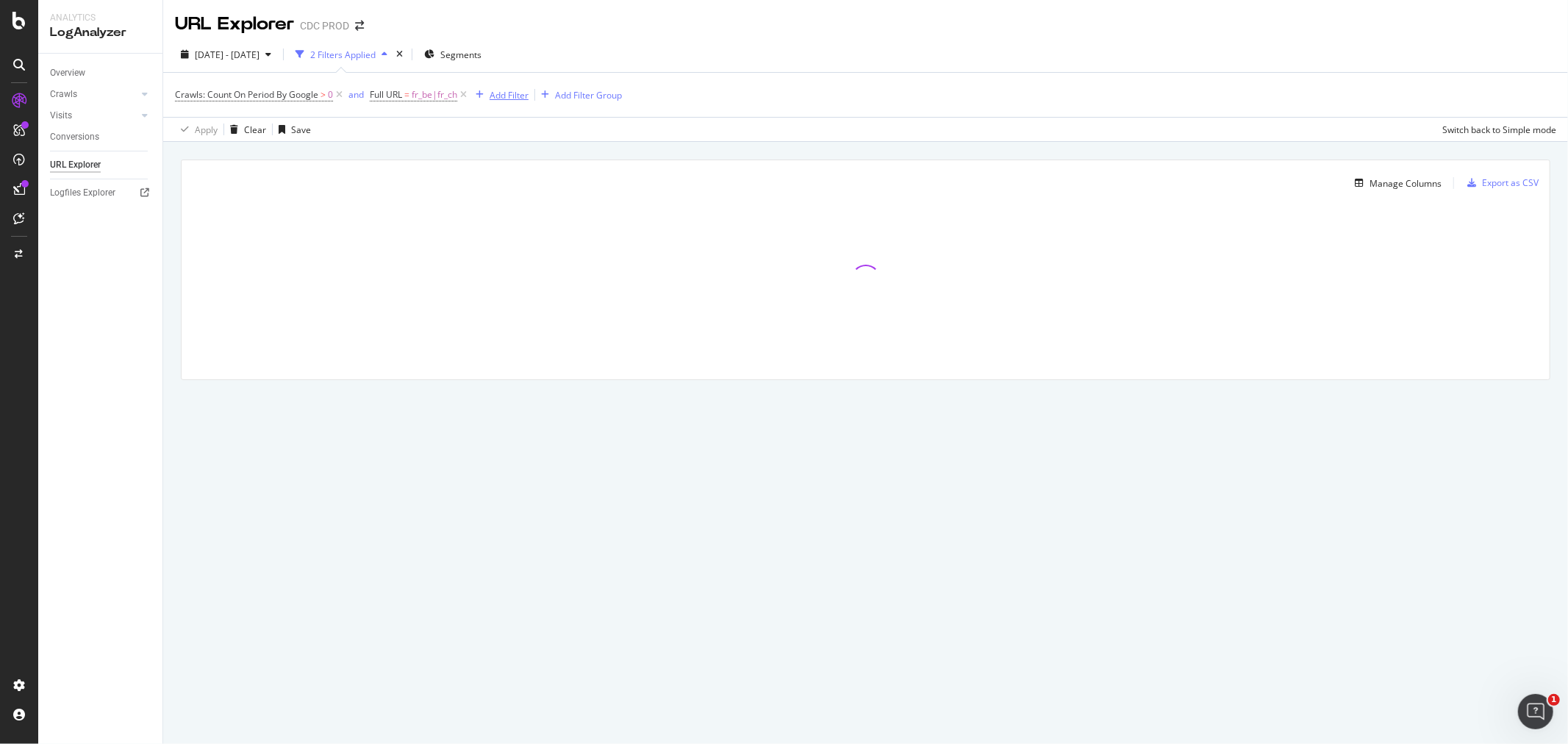
click at [483, 93] on icon "button" at bounding box center [480, 95] width 8 height 9
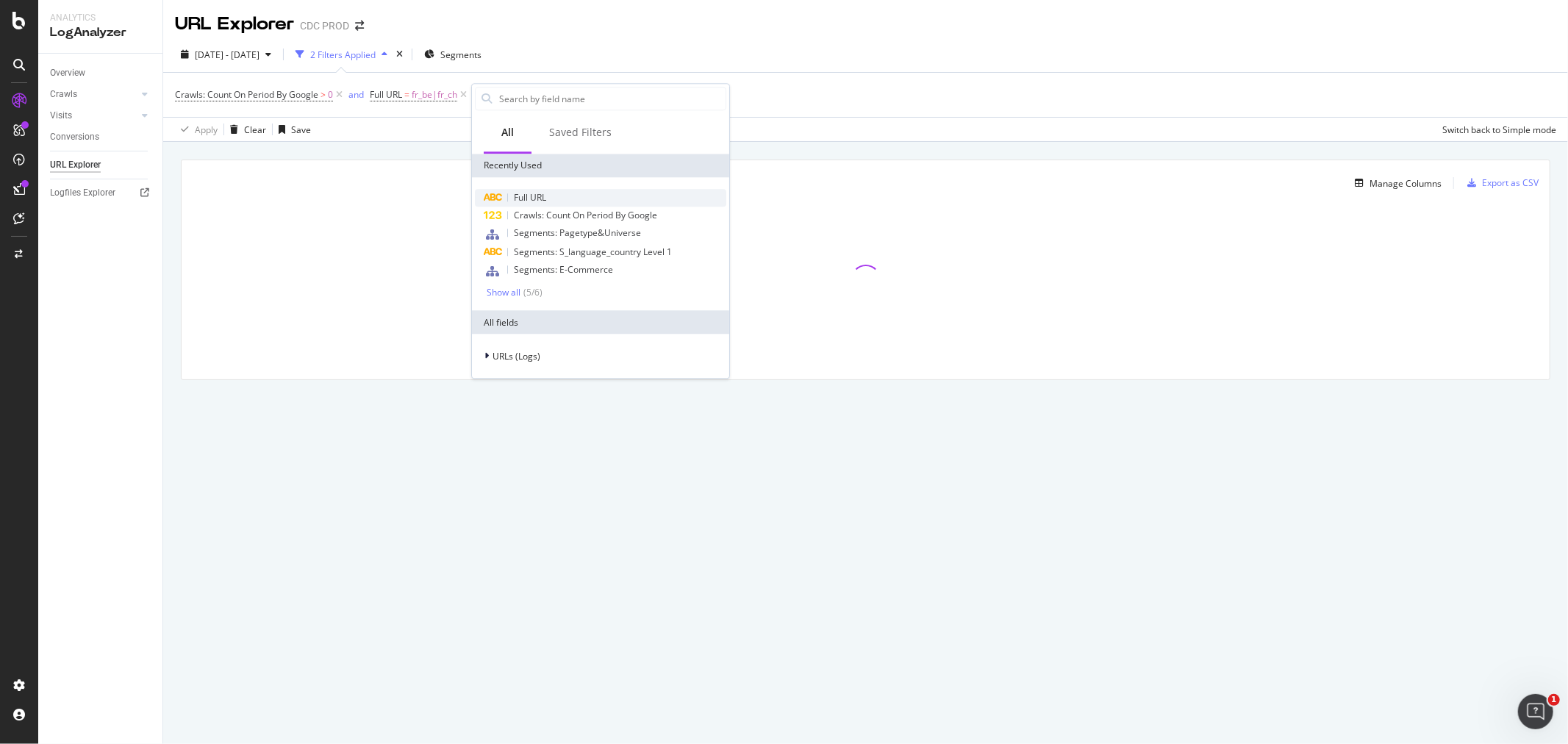
click at [543, 193] on span "Full URL" at bounding box center [531, 197] width 33 height 12
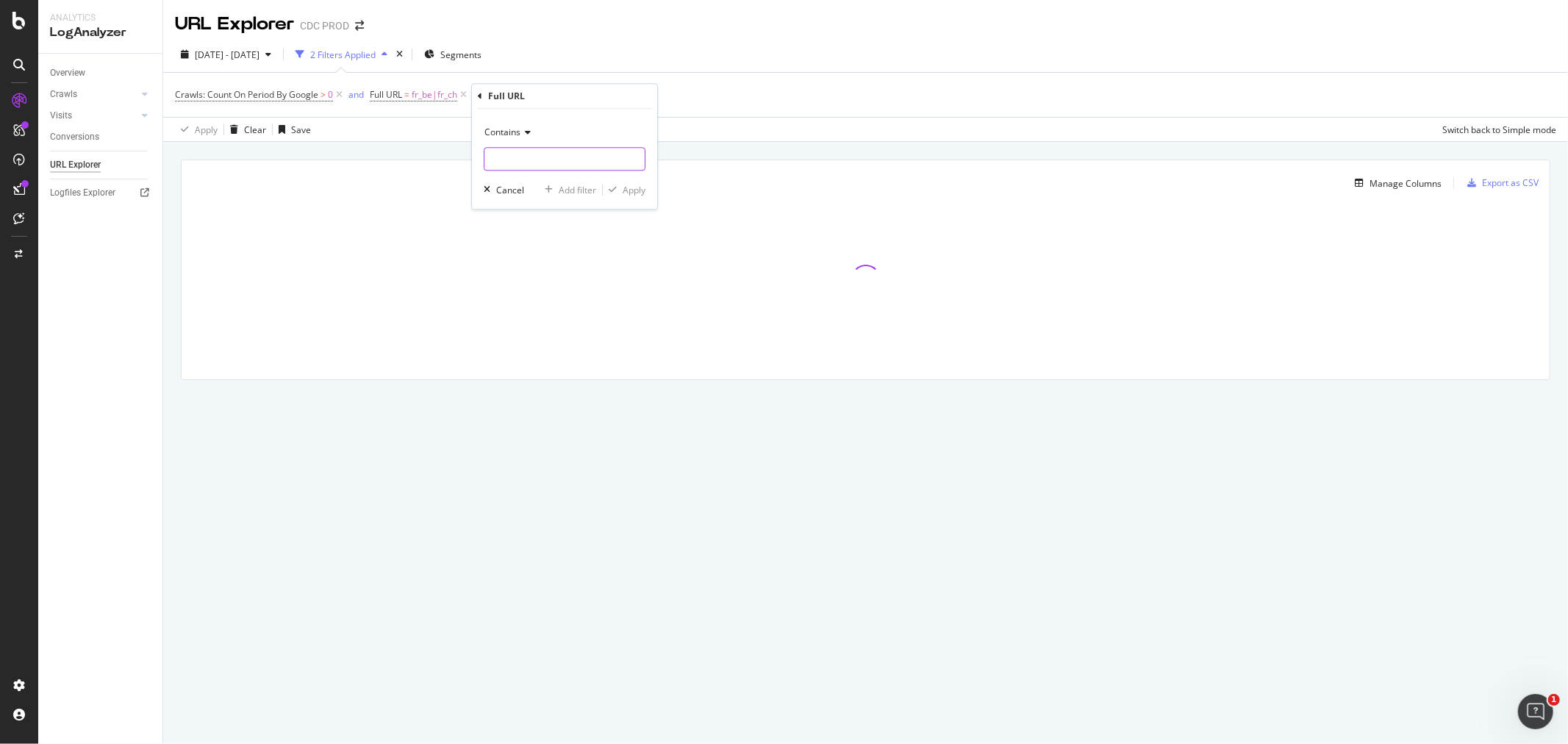
click at [540, 152] on input "text" at bounding box center [565, 158] width 160 height 24
type input ":"
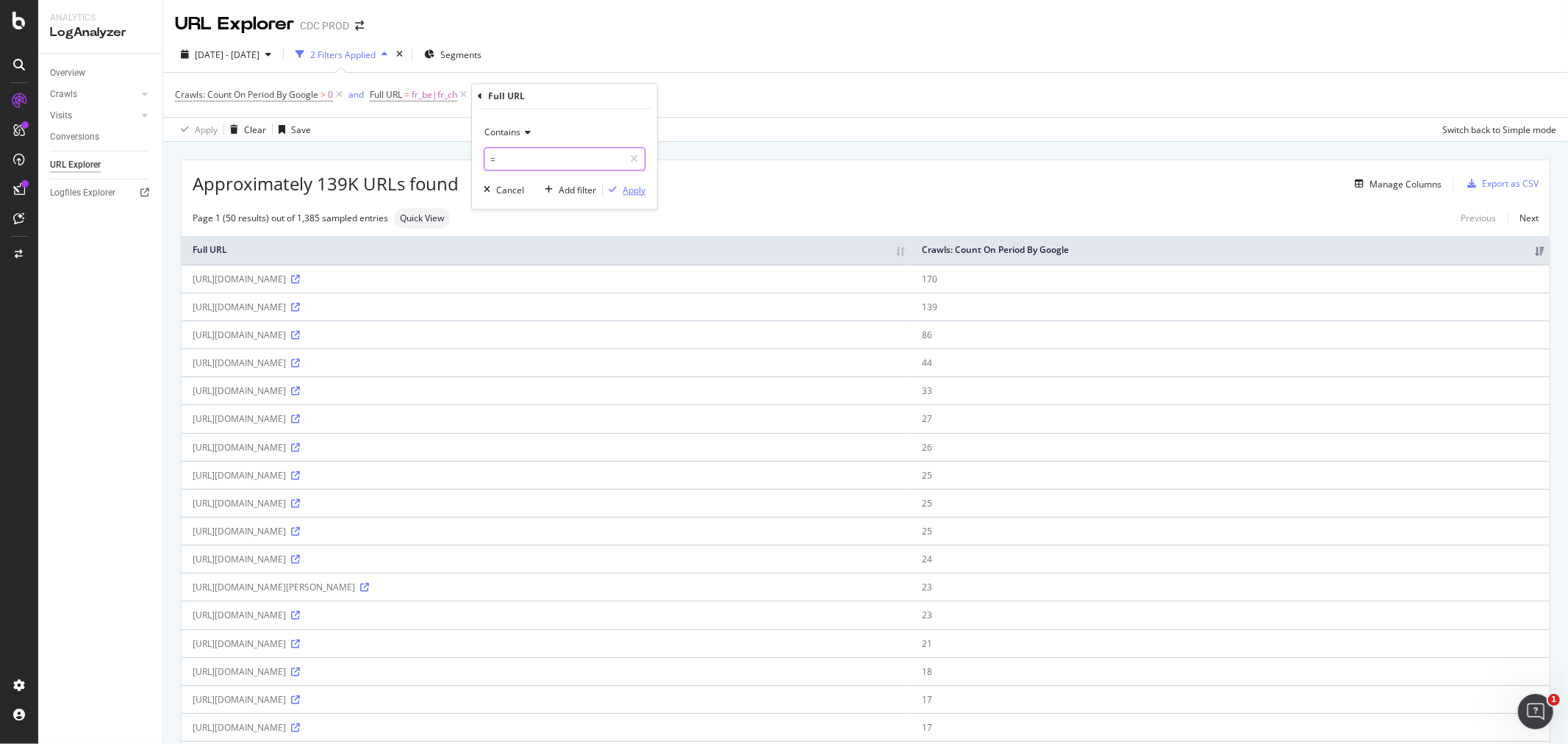
type input "="
click at [636, 195] on div "Apply" at bounding box center [634, 189] width 23 height 12
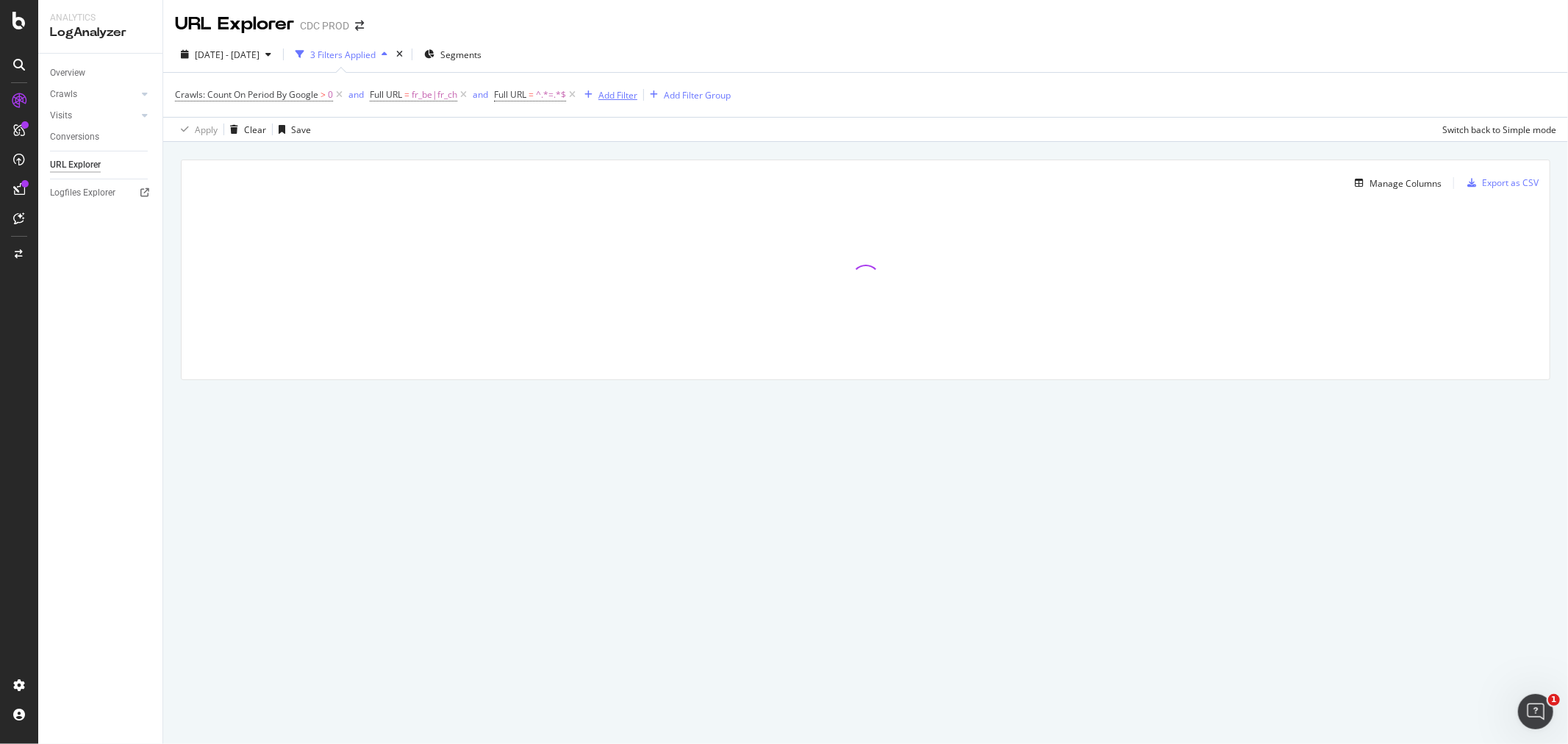
click at [608, 97] on div "Add Filter" at bounding box center [618, 95] width 39 height 12
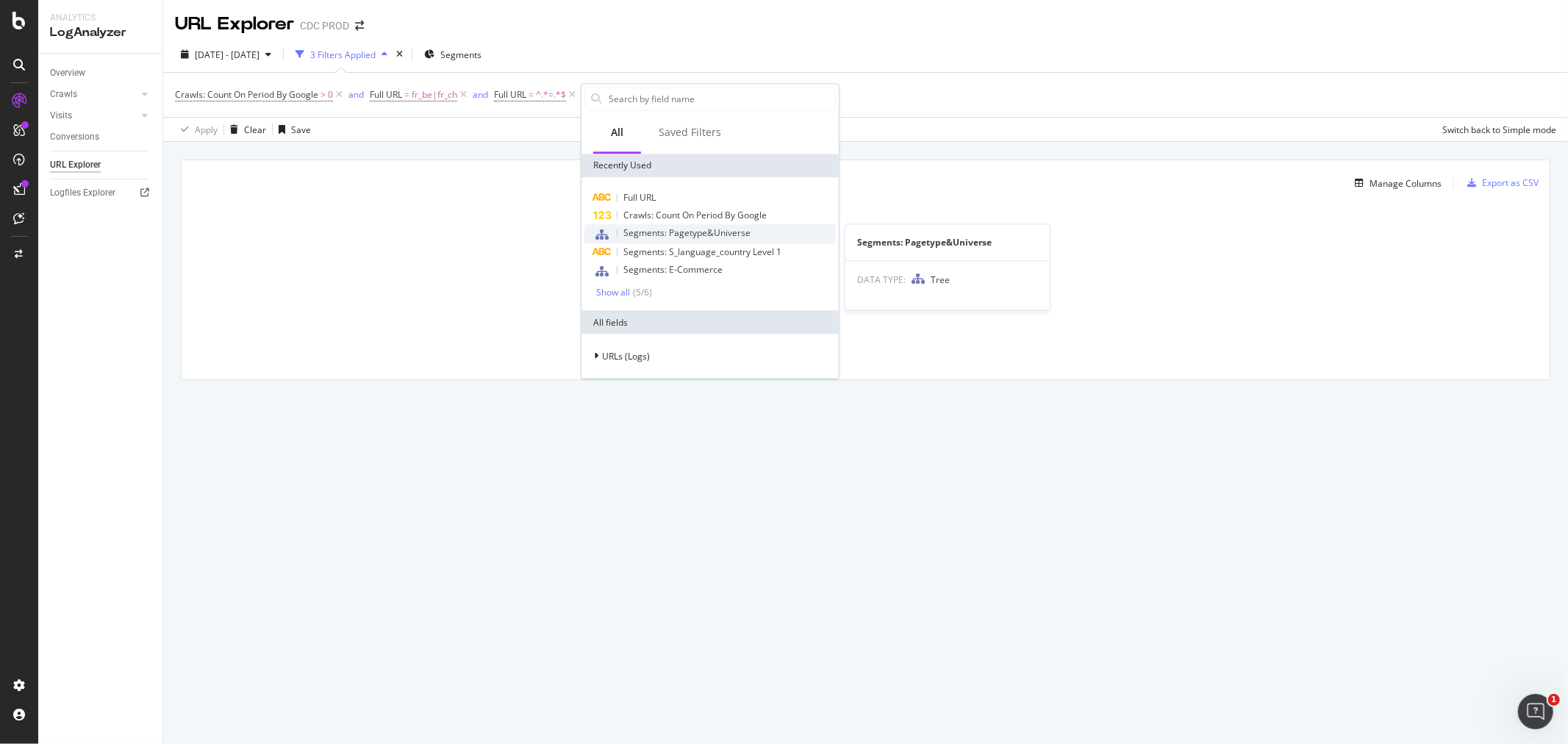
click at [670, 232] on span "Segments: Pagetype&Universe" at bounding box center [687, 232] width 127 height 12
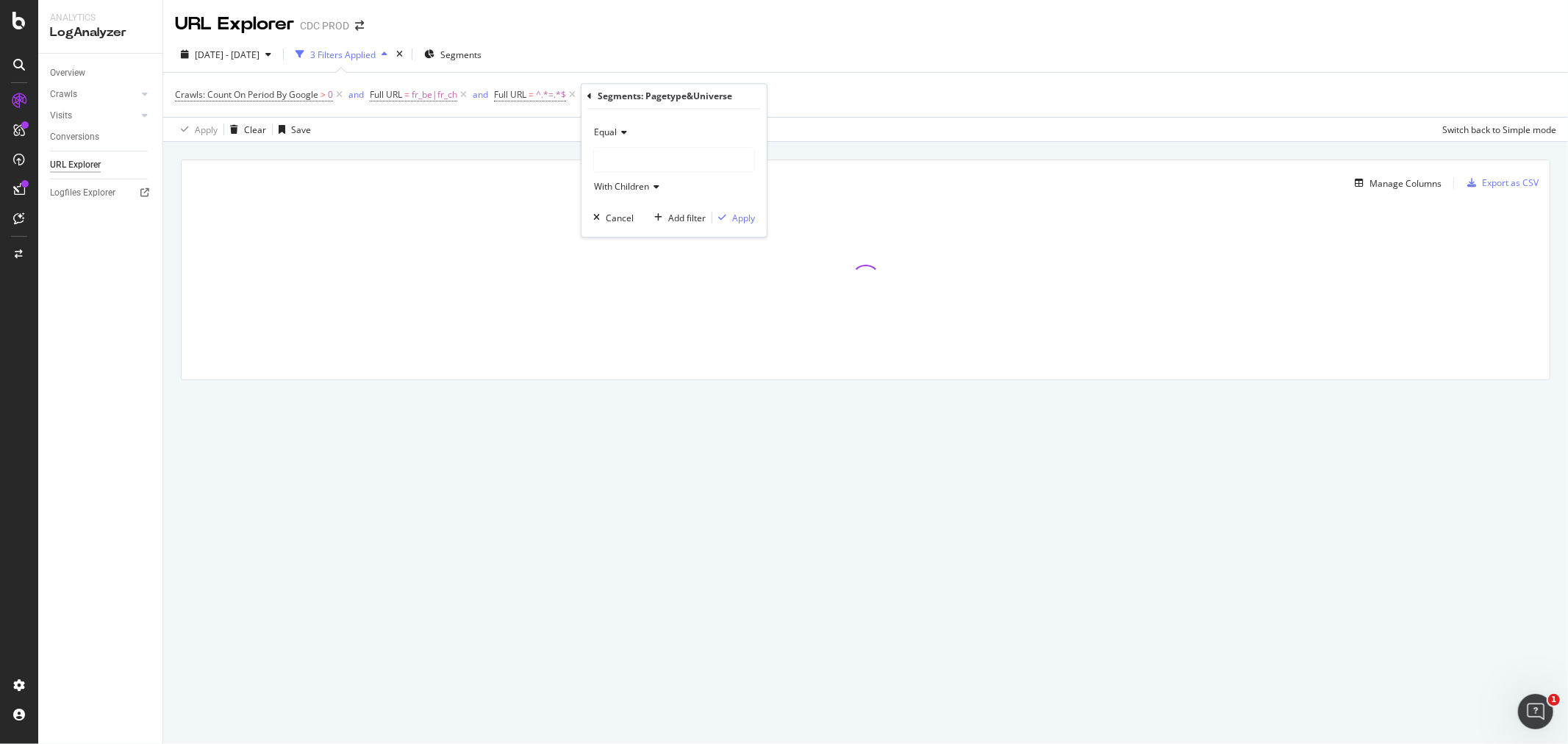
click at [613, 153] on div at bounding box center [674, 159] width 160 height 24
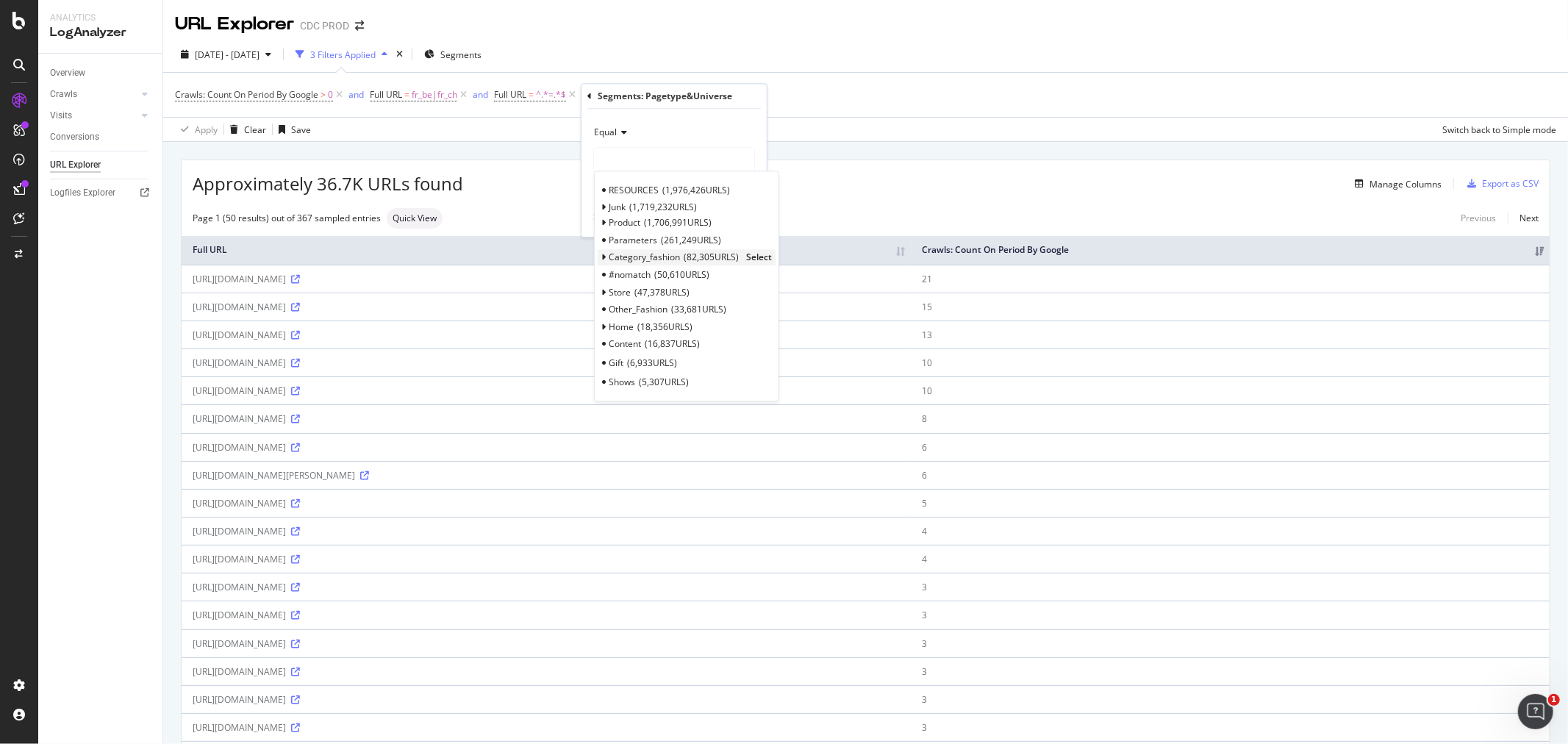
click at [757, 258] on span "Select" at bounding box center [759, 257] width 26 height 12
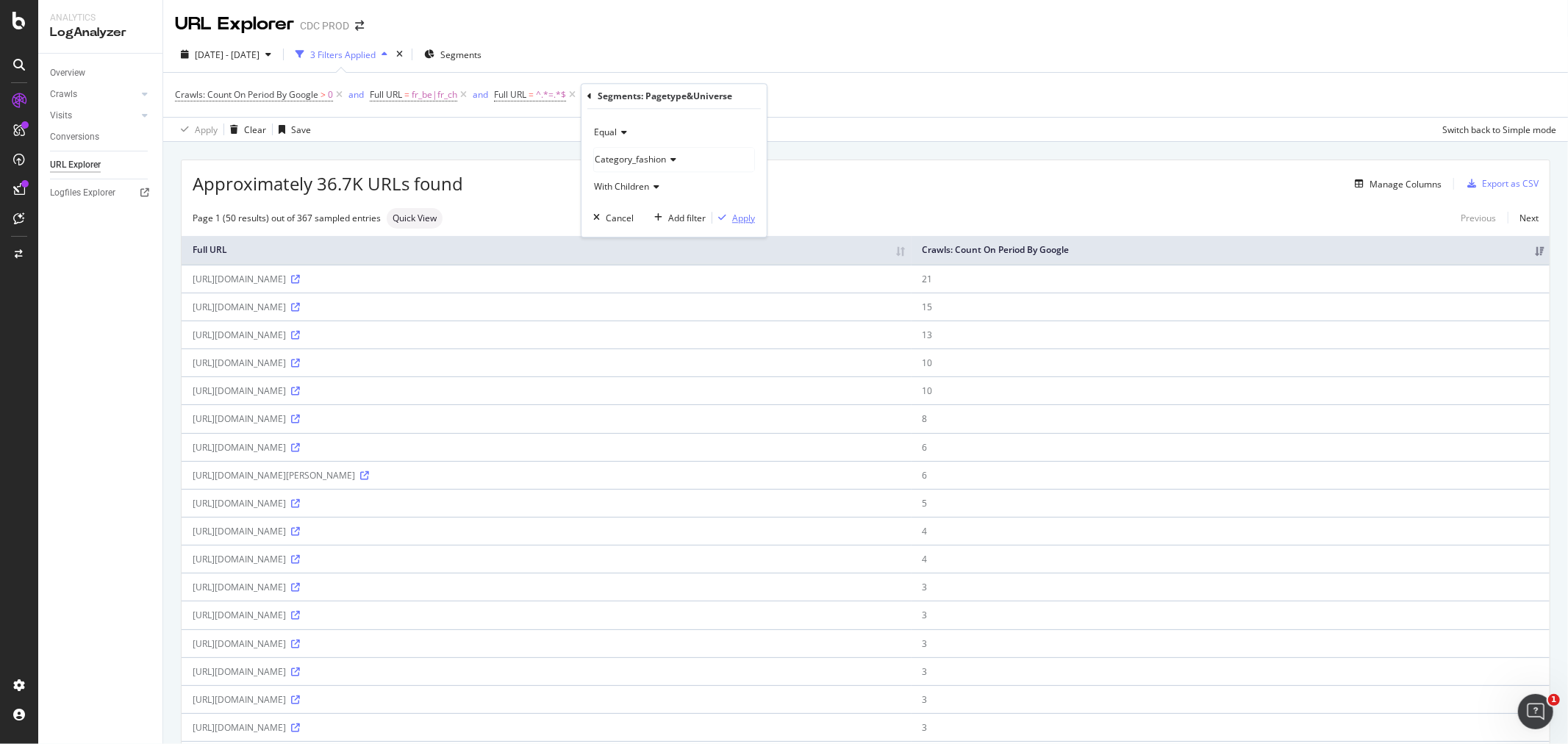
click at [736, 219] on div "Apply" at bounding box center [744, 217] width 23 height 12
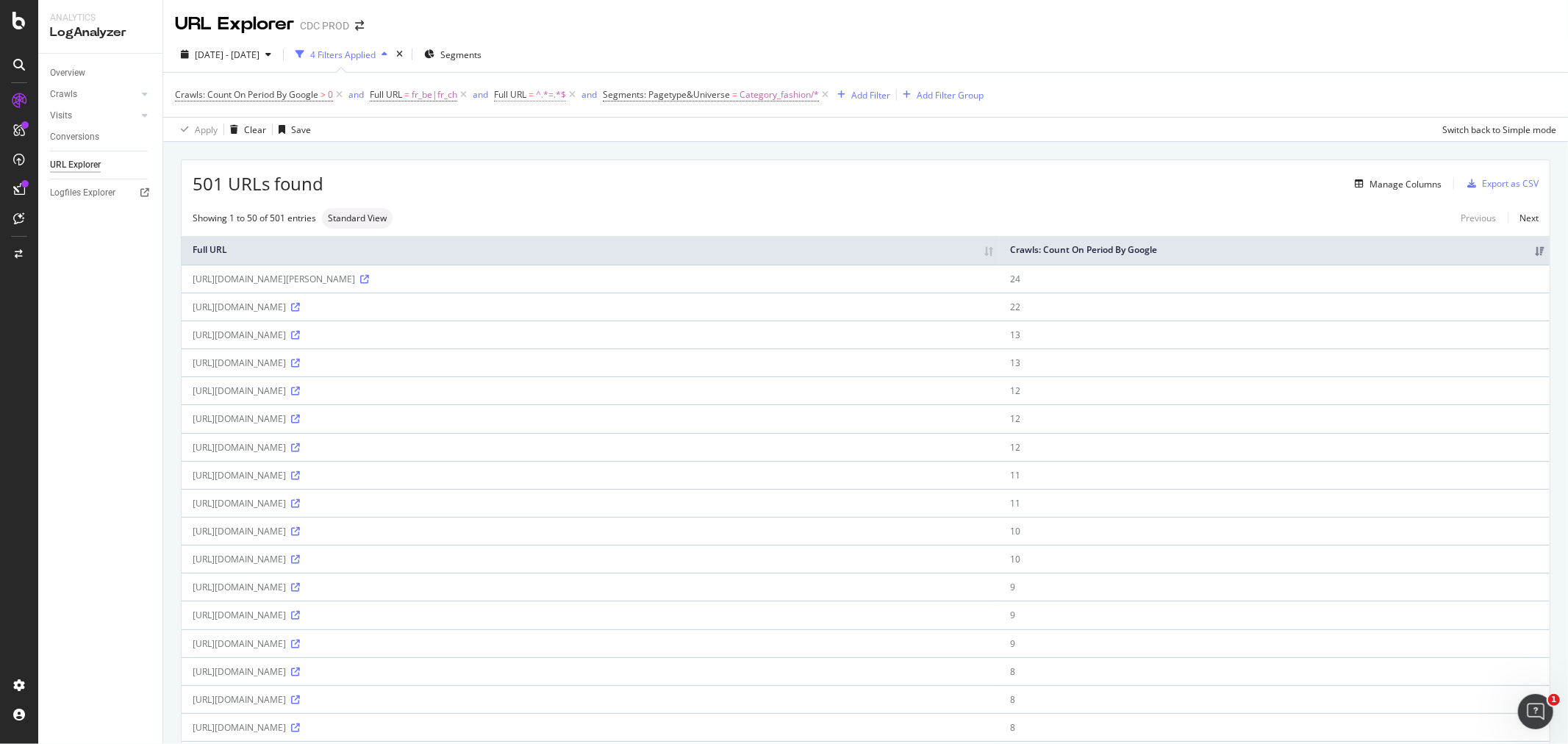
click at [532, 96] on span "=" at bounding box center [531, 94] width 5 height 12
click at [511, 156] on input "=" at bounding box center [578, 156] width 139 height 24
type input "couleur=|matiere="
click at [662, 189] on div "Apply" at bounding box center [659, 187] width 23 height 12
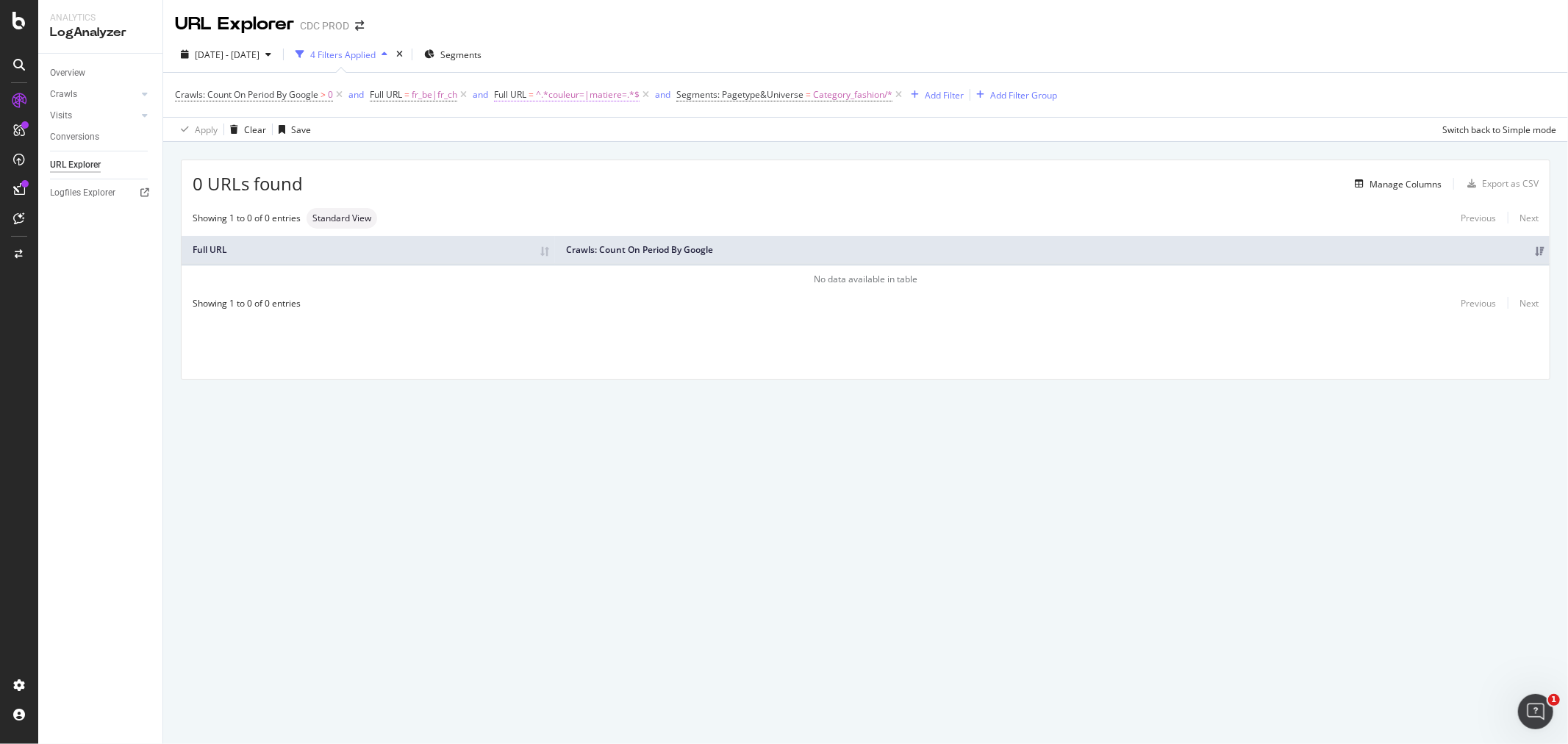
click at [571, 99] on span "^.*couleur=|matiere=.*$" at bounding box center [588, 95] width 104 height 20
click at [593, 157] on input "couleur=|matiere=" at bounding box center [578, 156] width 139 height 24
click at [533, 128] on span "Contains" at bounding box center [526, 129] width 36 height 12
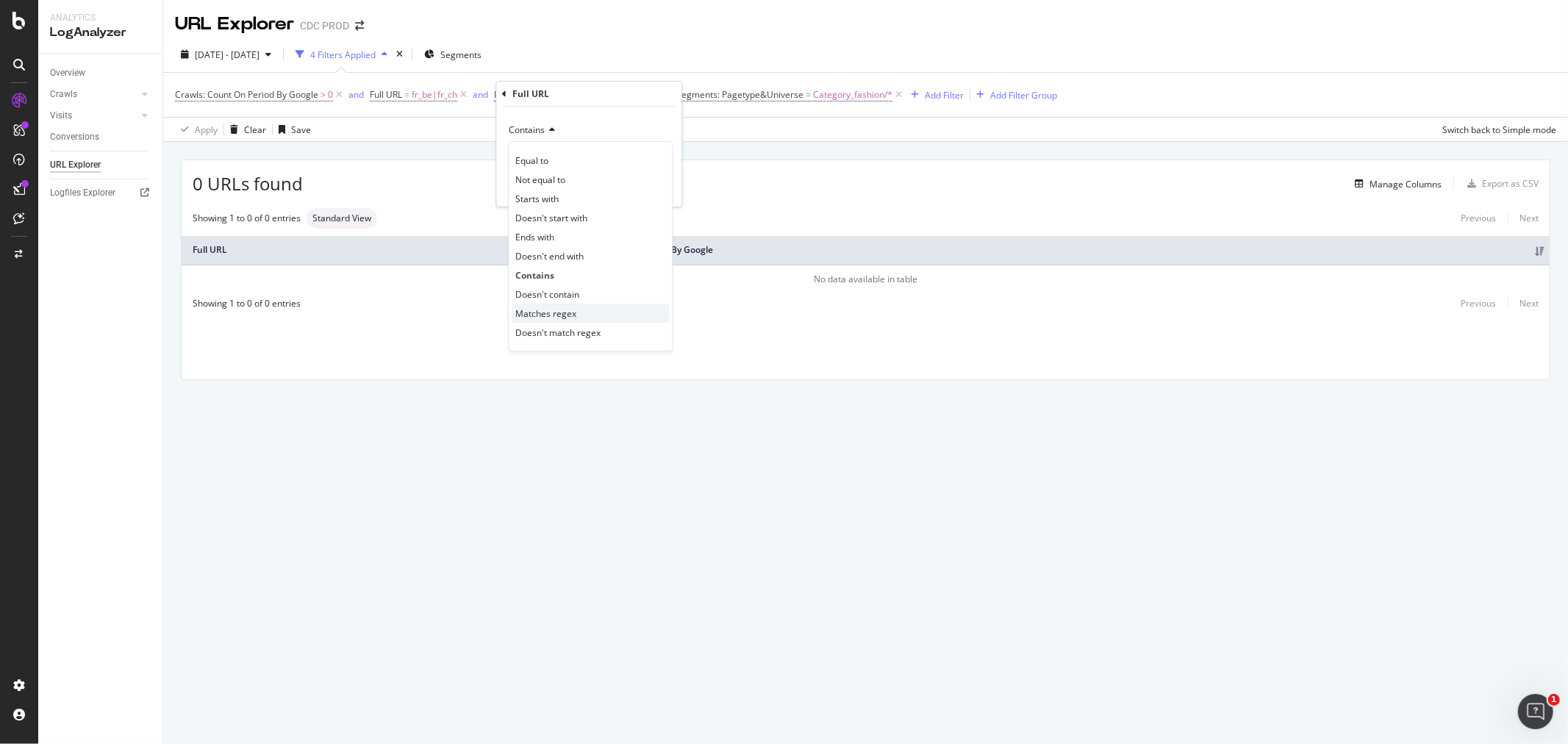
click at [580, 307] on div "Matches regex" at bounding box center [590, 313] width 158 height 19
click at [651, 181] on div "Apply" at bounding box center [659, 187] width 23 height 12
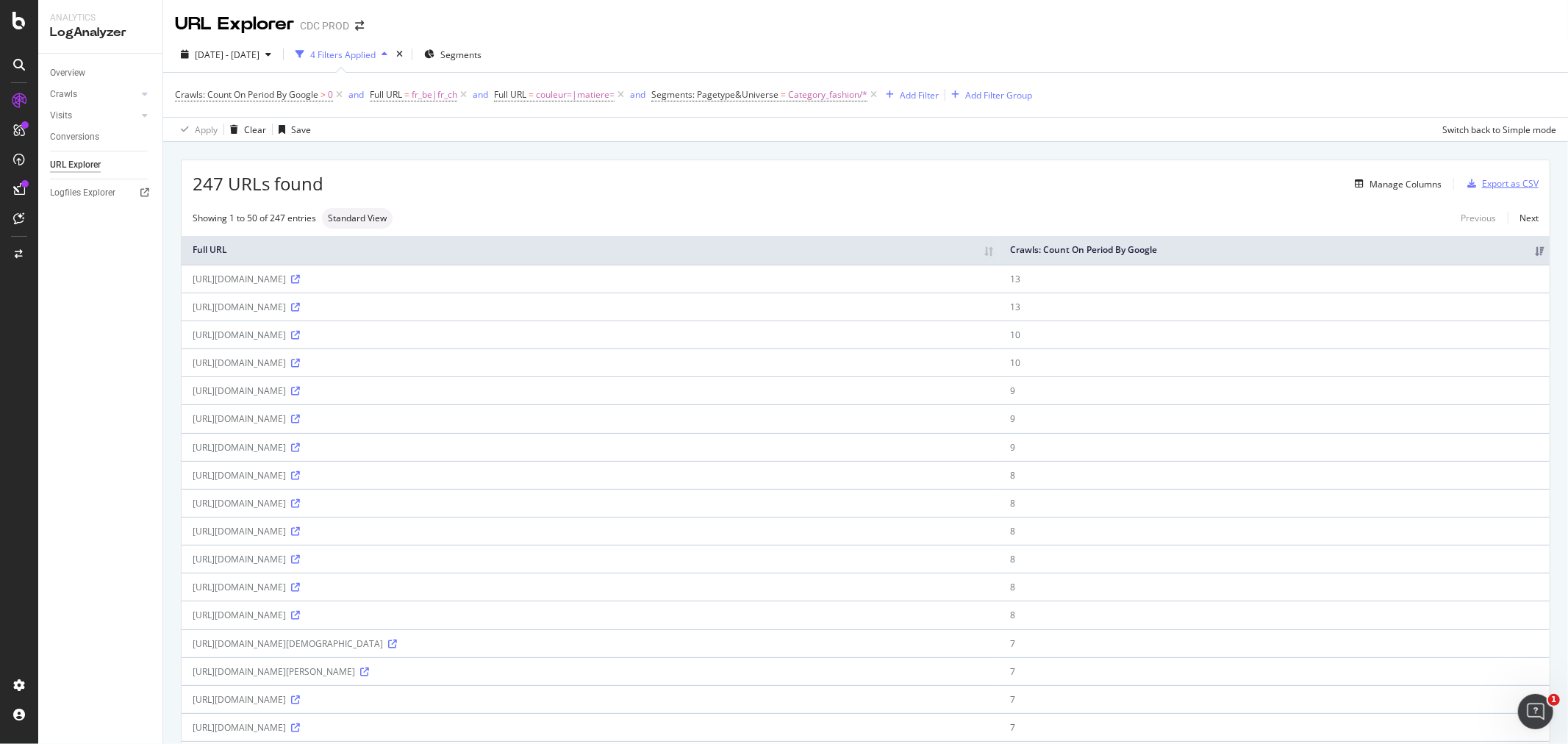
click at [1482, 187] on div "Export as CSV" at bounding box center [1510, 183] width 56 height 12
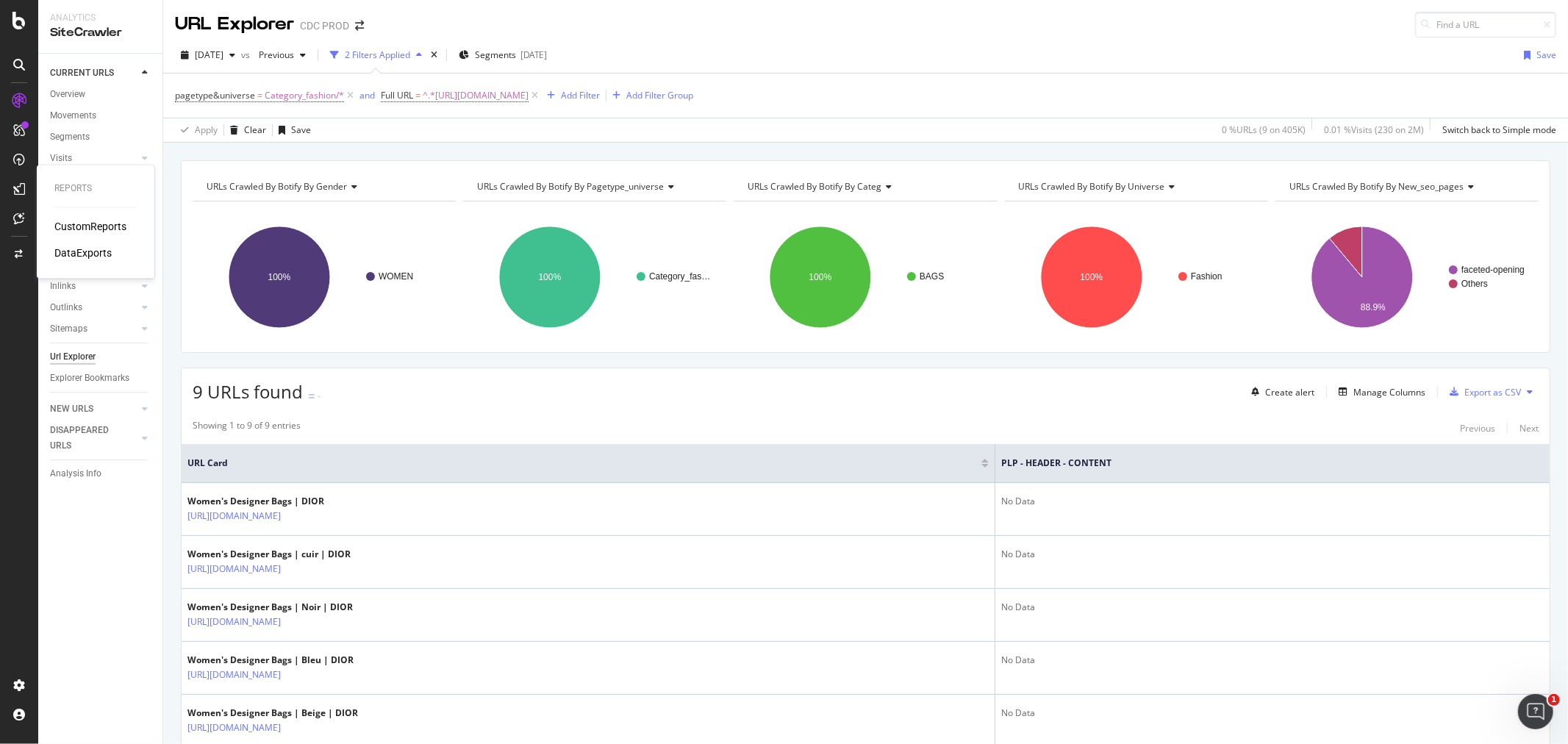
click at [87, 248] on div "DataExports" at bounding box center [83, 254] width 57 height 15
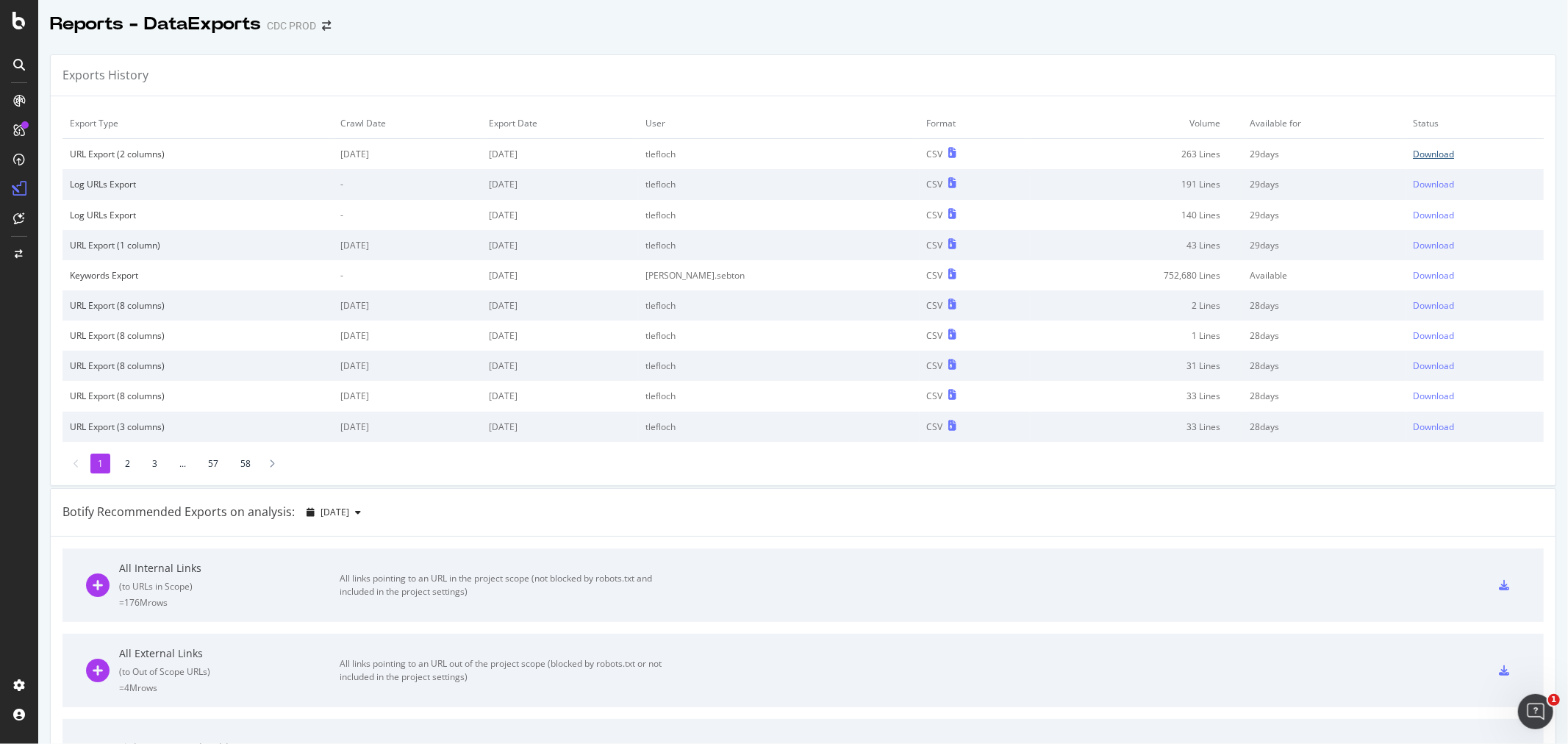
click at [1413, 149] on div "Download" at bounding box center [1433, 154] width 41 height 12
